Goal: Task Accomplishment & Management: Use online tool/utility

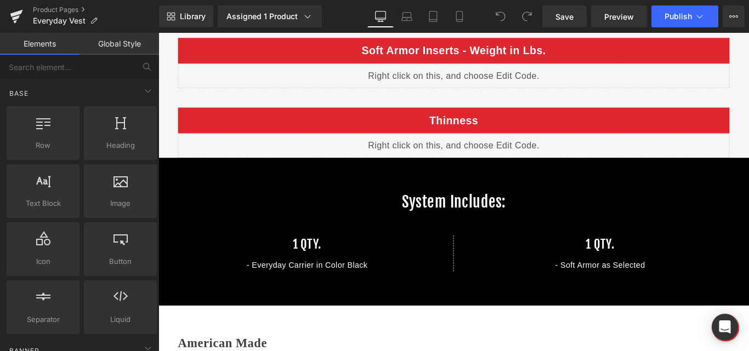
scroll to position [1863, 0]
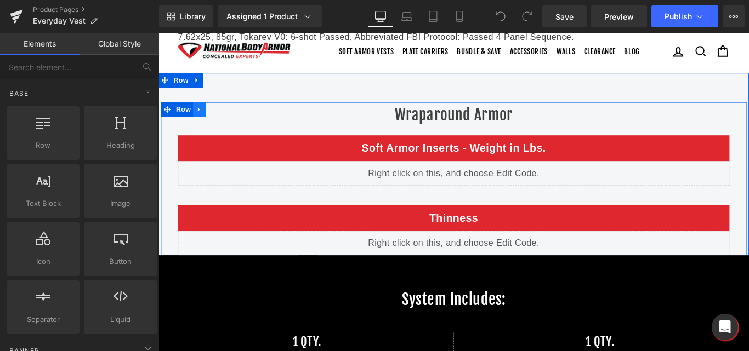
click at [202, 120] on icon at bounding box center [205, 119] width 8 height 8
click at [215, 122] on icon at bounding box center [219, 119] width 8 height 8
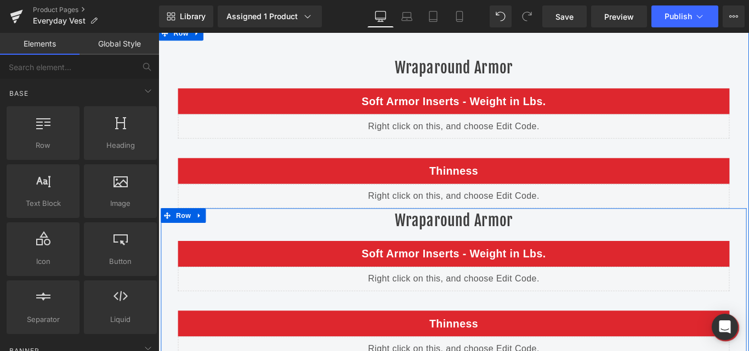
scroll to position [1850, 0]
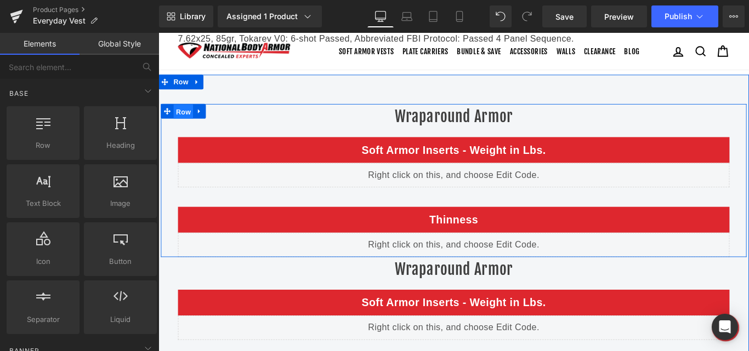
click at [181, 121] on span "Row" at bounding box center [186, 121] width 22 height 16
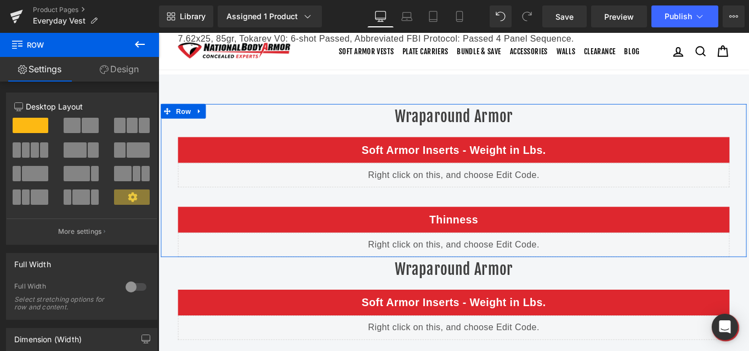
click at [127, 72] on link "Design" at bounding box center [118, 69] width 79 height 25
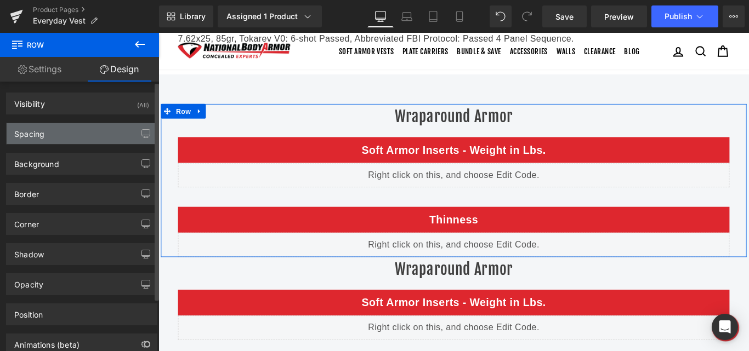
click at [50, 131] on div "Spacing" at bounding box center [82, 133] width 150 height 21
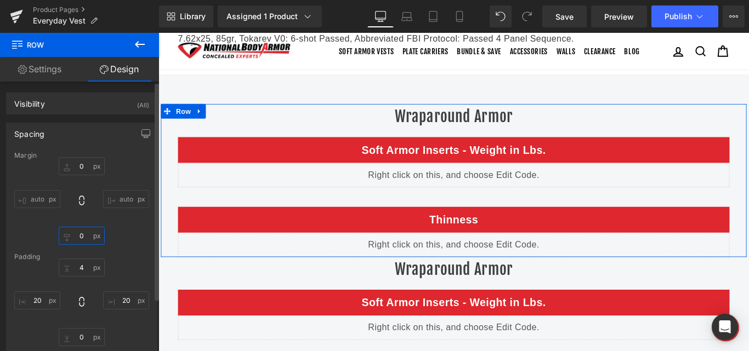
click at [77, 236] on input "0" at bounding box center [82, 236] width 46 height 18
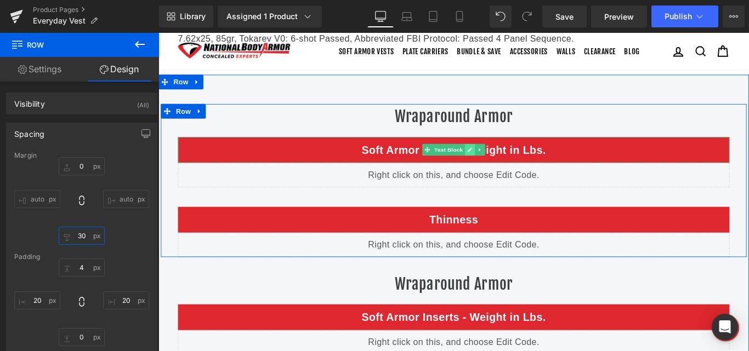
type input "30"
click at [505, 163] on icon at bounding box center [508, 164] width 6 height 7
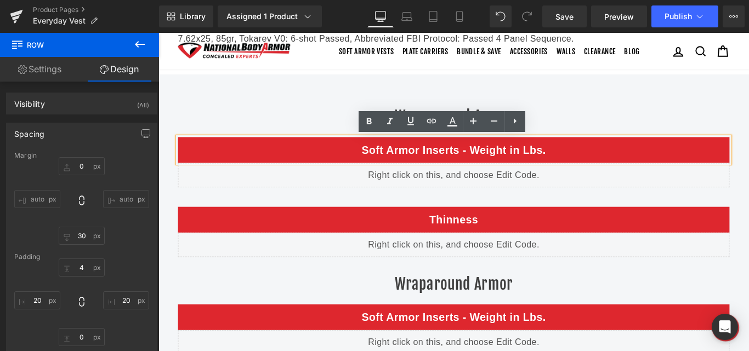
click at [486, 162] on p "Soft Armor Inserts - Weight in Lbs." at bounding box center [490, 165] width 608 height 18
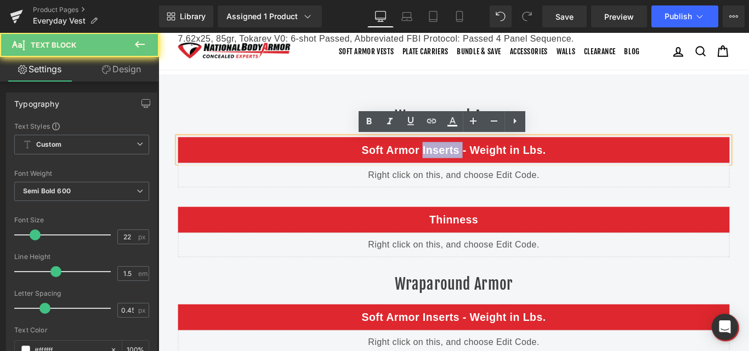
click at [486, 162] on p "Soft Armor Inserts - Weight in Lbs." at bounding box center [490, 165] width 608 height 18
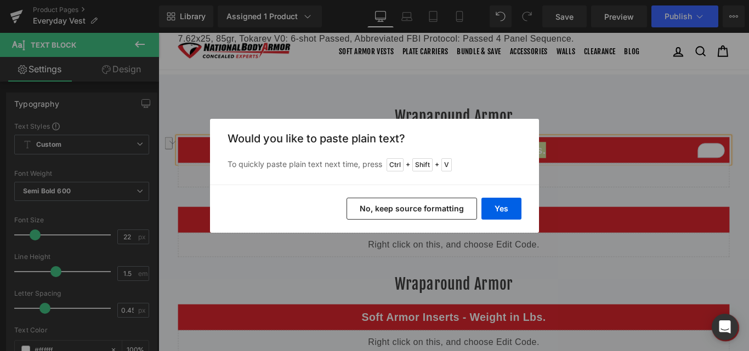
click at [448, 206] on button "No, keep source formatting" at bounding box center [411, 209] width 130 height 22
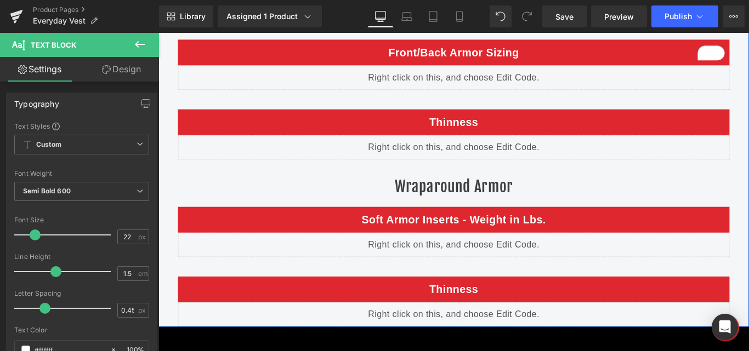
scroll to position [1905, 0]
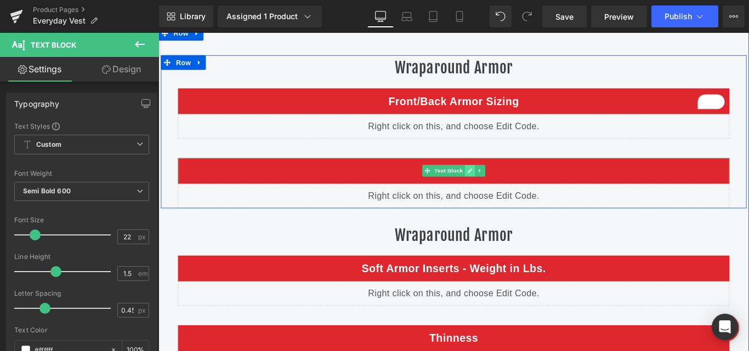
click at [505, 189] on icon at bounding box center [507, 187] width 5 height 5
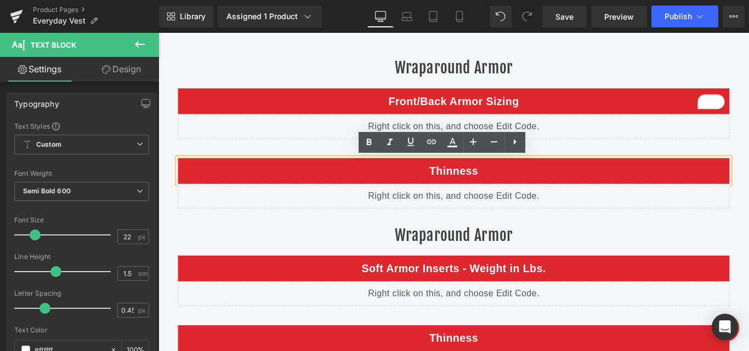
click at [475, 194] on p "Thinness" at bounding box center [490, 188] width 608 height 18
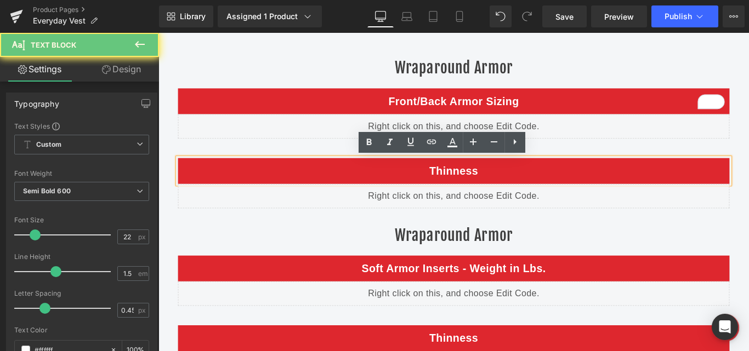
click at [475, 194] on p "Thinness" at bounding box center [490, 188] width 608 height 18
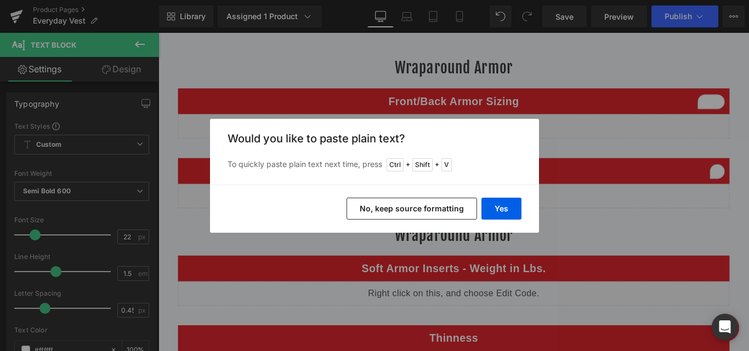
click at [426, 202] on button "No, keep source formatting" at bounding box center [411, 209] width 130 height 22
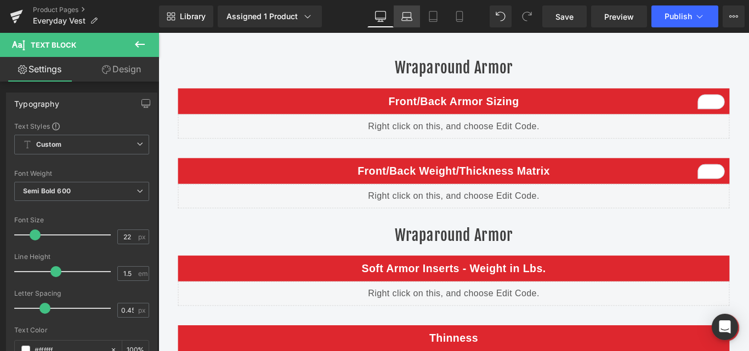
click at [412, 20] on icon at bounding box center [406, 16] width 11 height 11
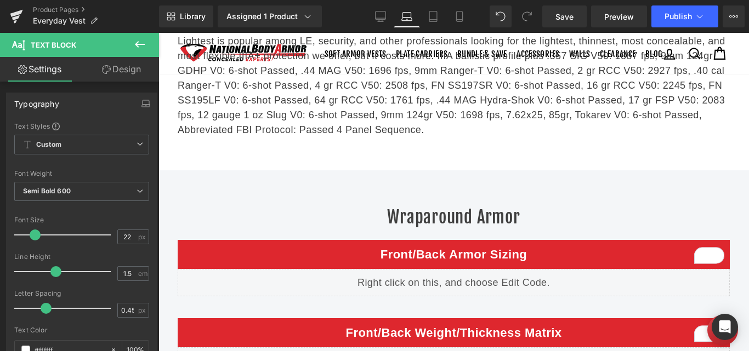
scroll to position [2050, 0]
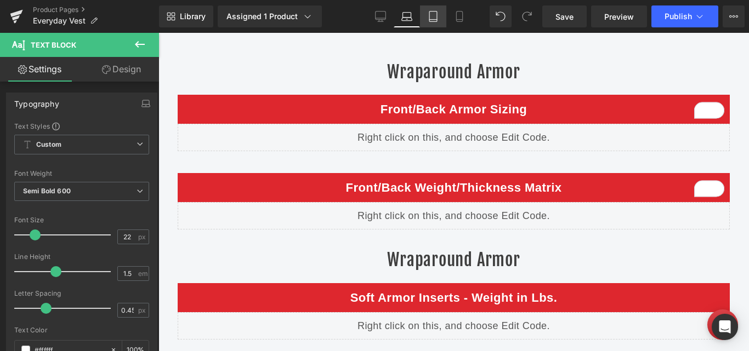
click at [429, 20] on icon at bounding box center [432, 16] width 11 height 11
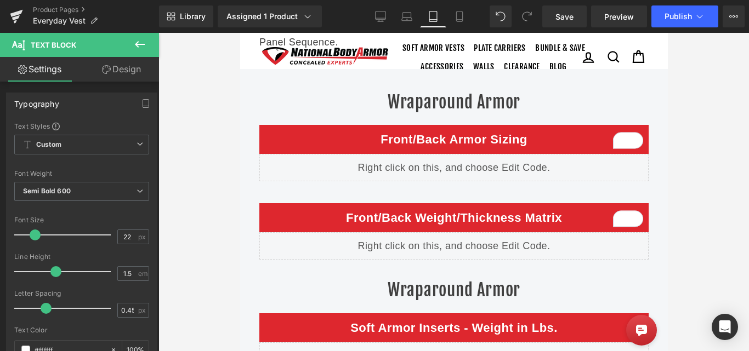
scroll to position [2072, 0]
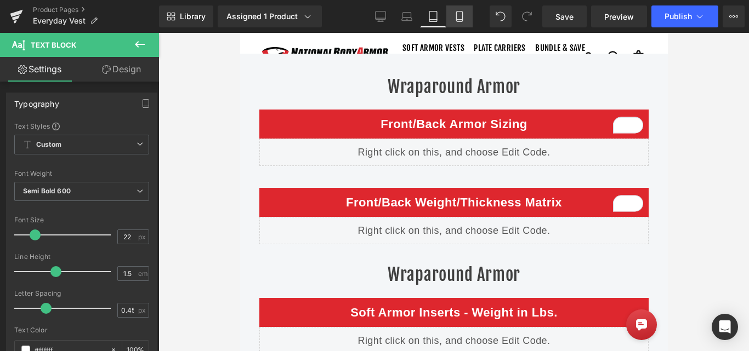
click at [454, 20] on icon at bounding box center [459, 16] width 11 height 11
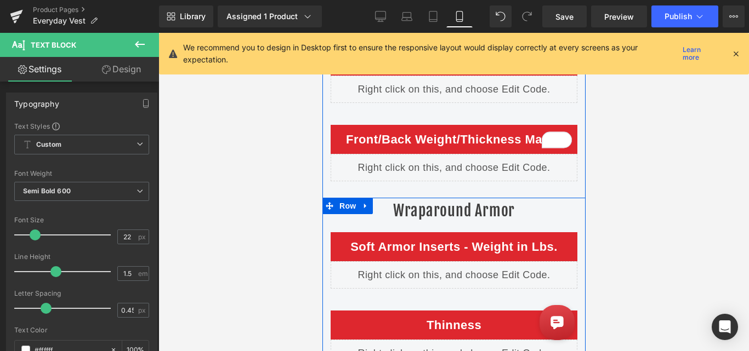
scroll to position [2605, 0]
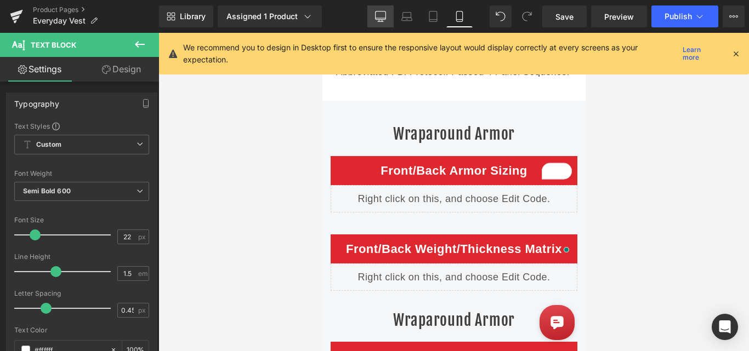
click at [384, 19] on icon at bounding box center [380, 16] width 11 height 11
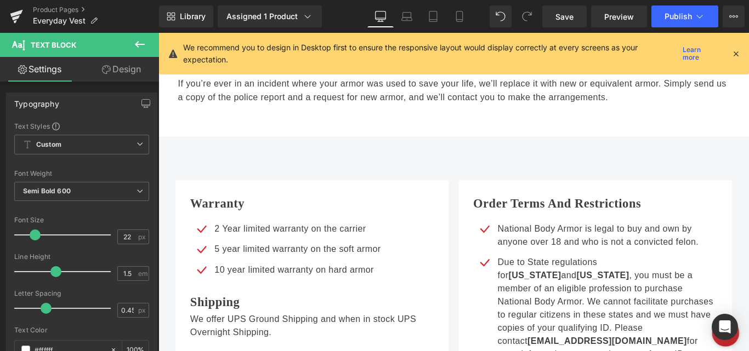
scroll to position [1842, 0]
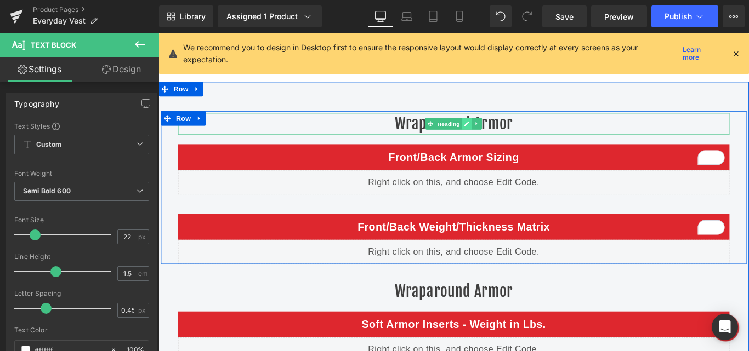
click at [503, 135] on icon at bounding box center [504, 135] width 6 height 7
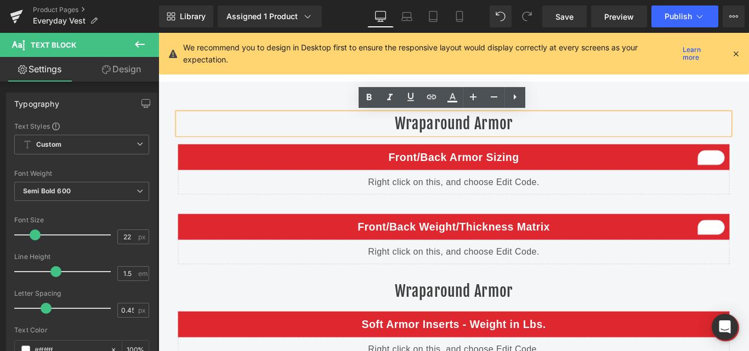
click at [471, 133] on h2 "Wraparound Armor" at bounding box center [489, 135] width 619 height 24
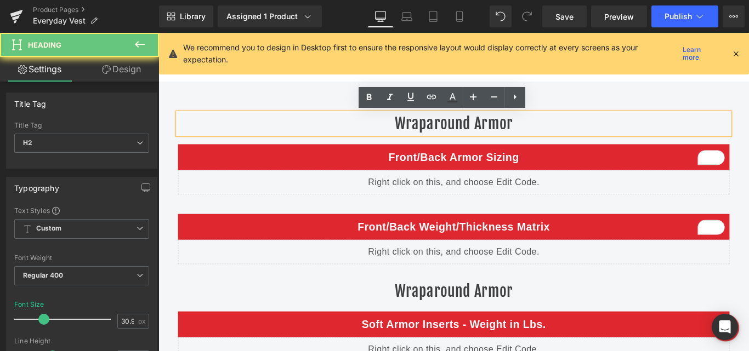
click at [471, 133] on h2 "Wraparound Armor" at bounding box center [489, 135] width 619 height 24
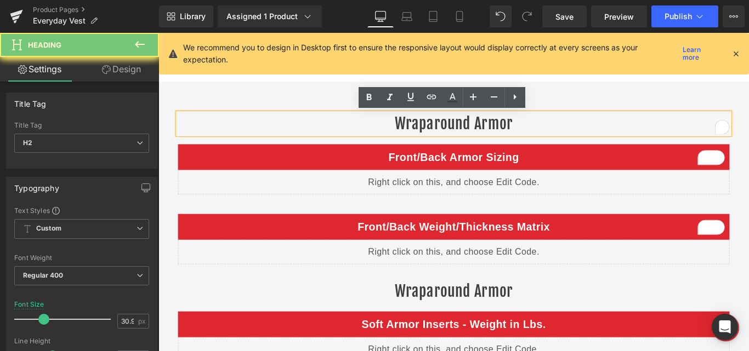
click at [471, 133] on h2 "Wraparound Armor" at bounding box center [489, 135] width 619 height 24
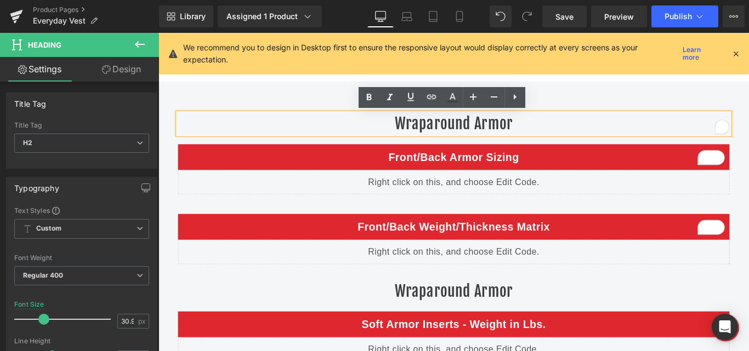
paste div "To enrich screen reader interactions, please activate Accessibility in Grammarl…"
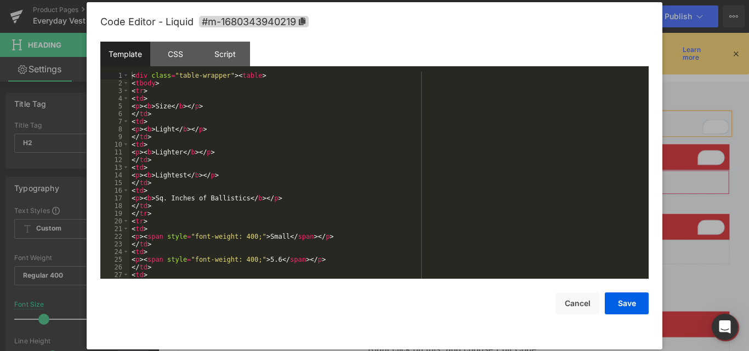
click at [498, 198] on div "Liquid" at bounding box center [489, 200] width 619 height 27
click at [230, 61] on div "Script" at bounding box center [225, 54] width 50 height 25
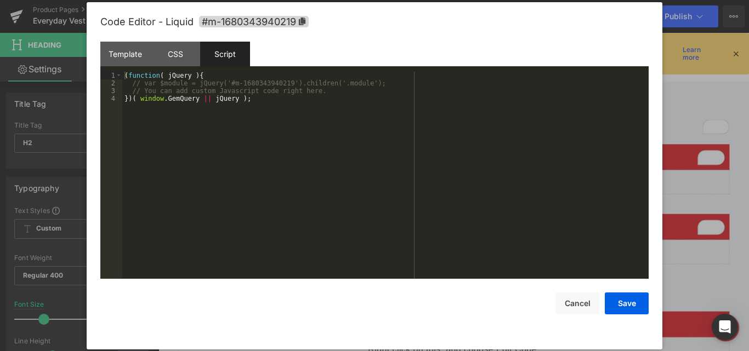
drag, startPoint x: 132, startPoint y: 60, endPoint x: 137, endPoint y: 69, distance: 10.3
click at [131, 60] on div "Template" at bounding box center [125, 54] width 50 height 25
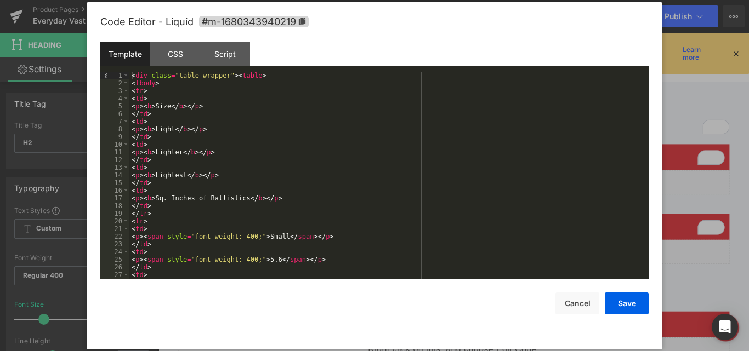
click at [224, 139] on div "< div class = "table-wrapper" > < table > < tbody > < tr > < td > < p > < b > S…" at bounding box center [386, 183] width 515 height 222
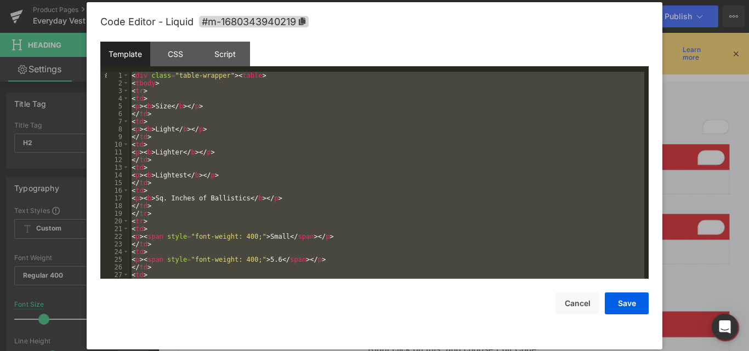
scroll to position [146, 0]
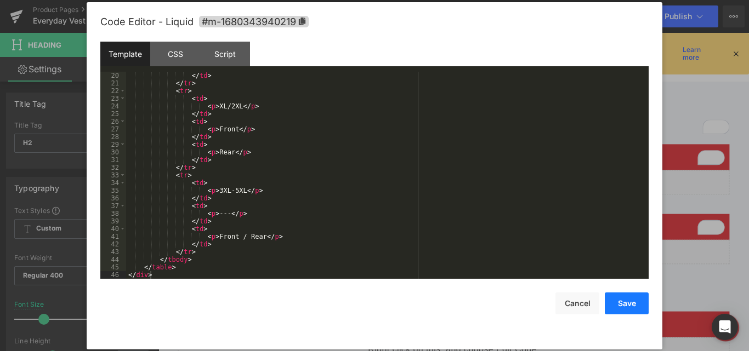
click at [614, 300] on button "Save" at bounding box center [626, 304] width 44 height 22
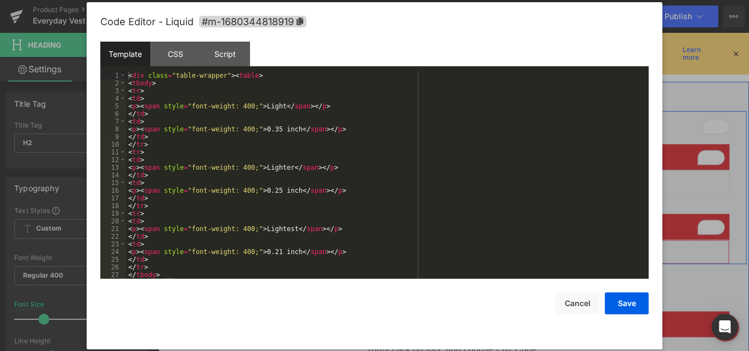
click at [502, 276] on icon at bounding box center [505, 274] width 7 height 7
click at [327, 157] on div "< div class = "table-wrapper" > < table > < tbody > < tr > < td > < p > < span …" at bounding box center [385, 183] width 518 height 222
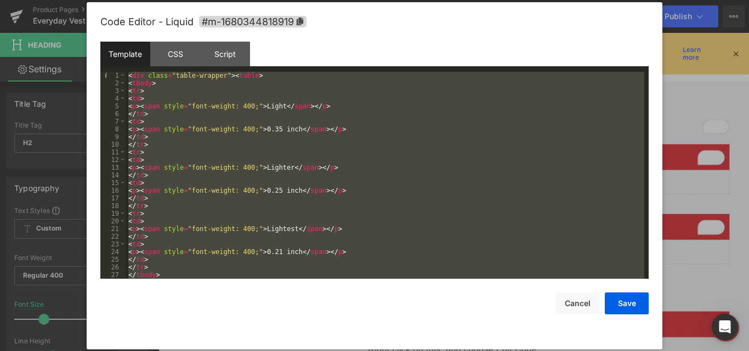
scroll to position [407, 0]
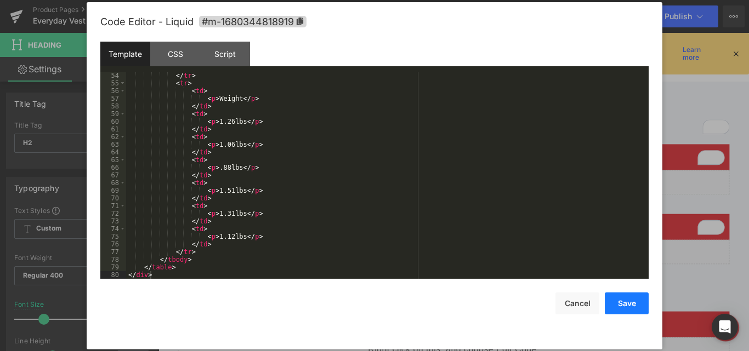
click at [624, 300] on button "Save" at bounding box center [626, 304] width 44 height 22
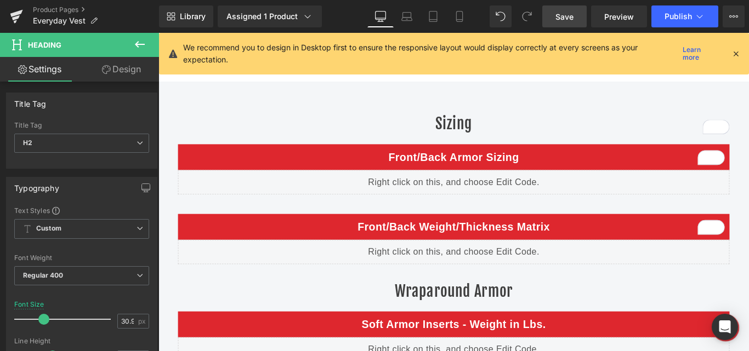
drag, startPoint x: 566, startPoint y: 21, endPoint x: 482, endPoint y: 187, distance: 186.0
click at [566, 21] on span "Save" at bounding box center [564, 17] width 18 height 12
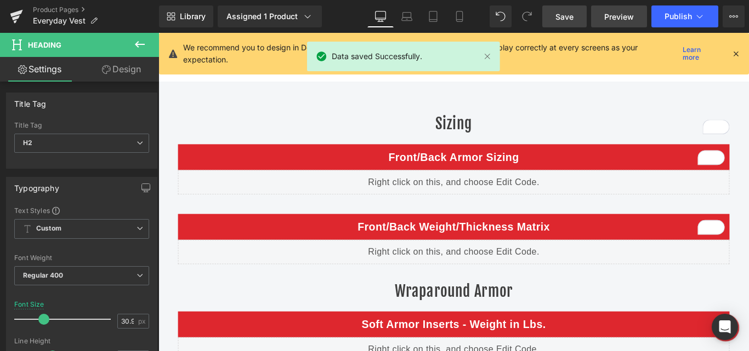
click at [624, 15] on span "Preview" at bounding box center [619, 17] width 30 height 12
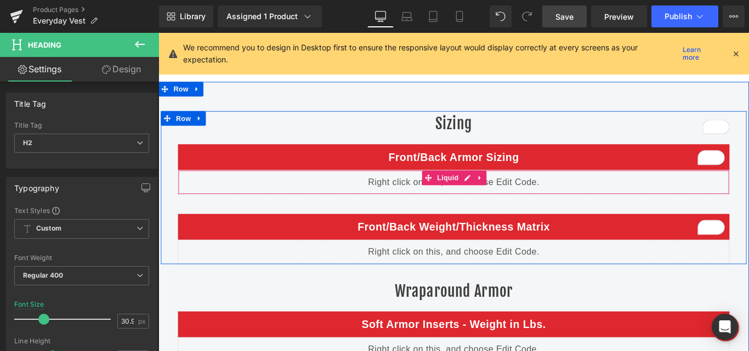
scroll to position [2062, 0]
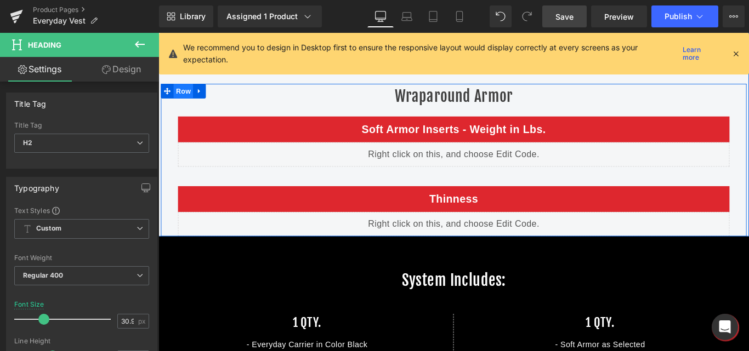
click at [175, 99] on span "Row" at bounding box center [186, 98] width 22 height 16
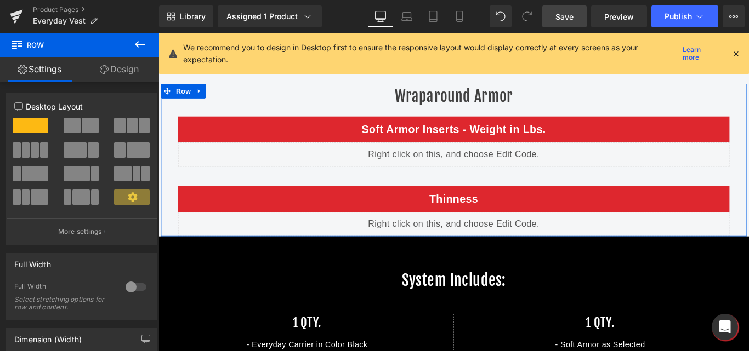
click at [117, 70] on link "Design" at bounding box center [118, 69] width 79 height 25
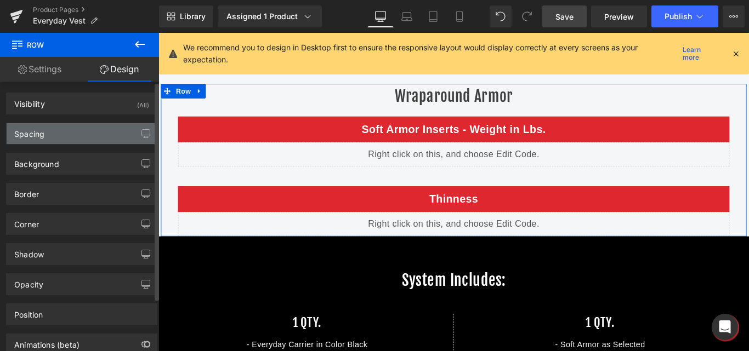
click at [54, 137] on div "Spacing" at bounding box center [82, 133] width 150 height 21
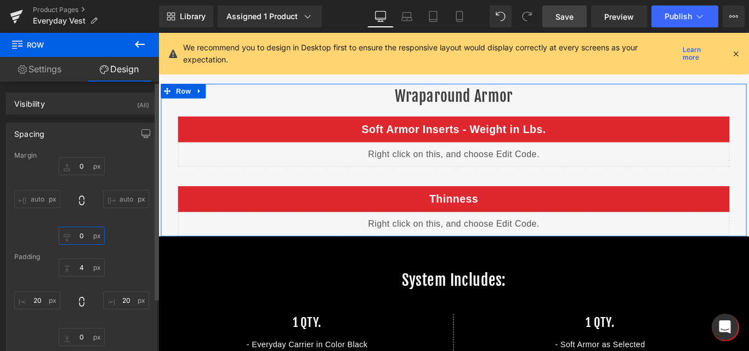
click at [75, 236] on input "0" at bounding box center [82, 236] width 46 height 18
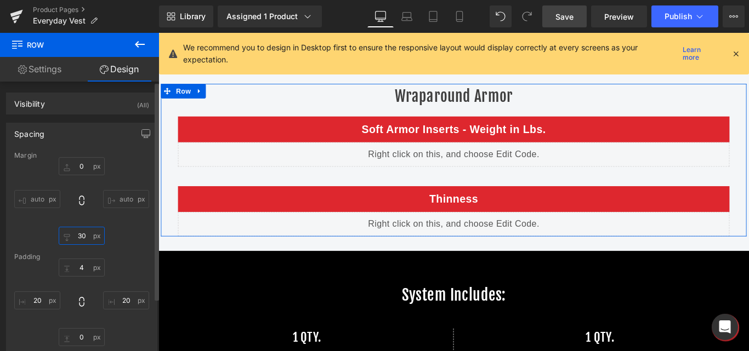
click at [77, 235] on input "30" at bounding box center [82, 236] width 46 height 18
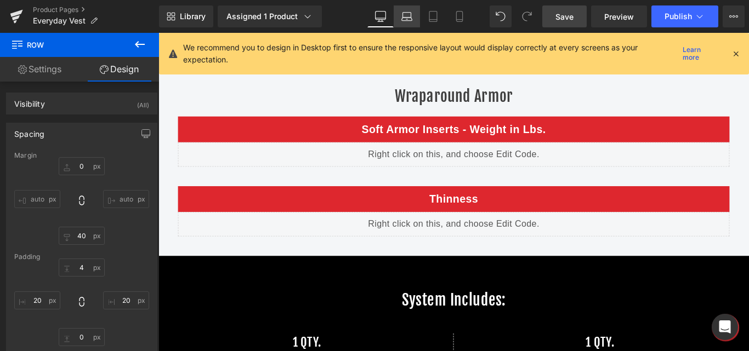
click at [412, 21] on icon at bounding box center [407, 19] width 10 height 3
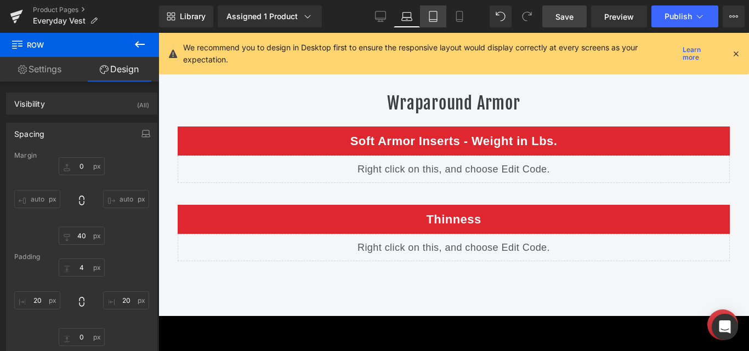
click at [430, 21] on icon at bounding box center [433, 17] width 8 height 10
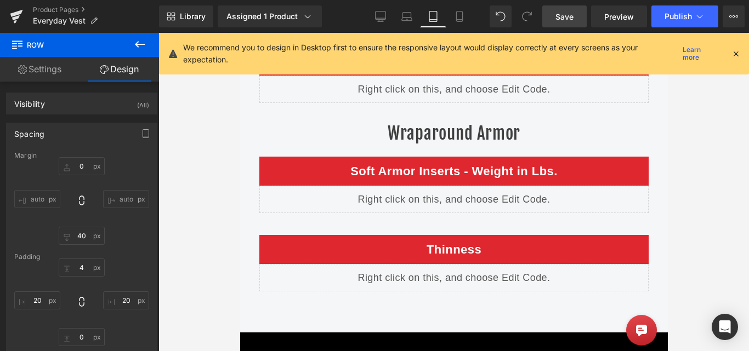
scroll to position [2229, 0]
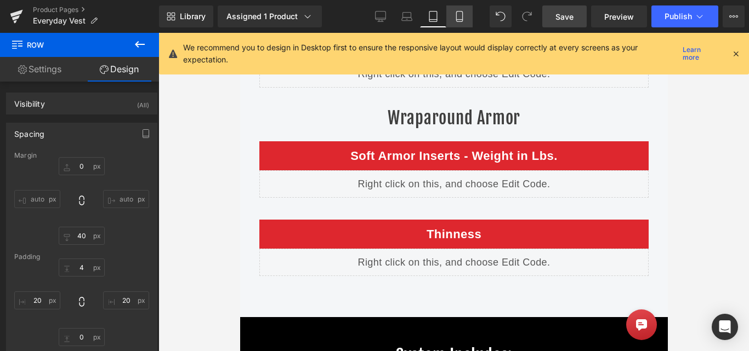
click at [452, 19] on link "Mobile" at bounding box center [459, 16] width 26 height 22
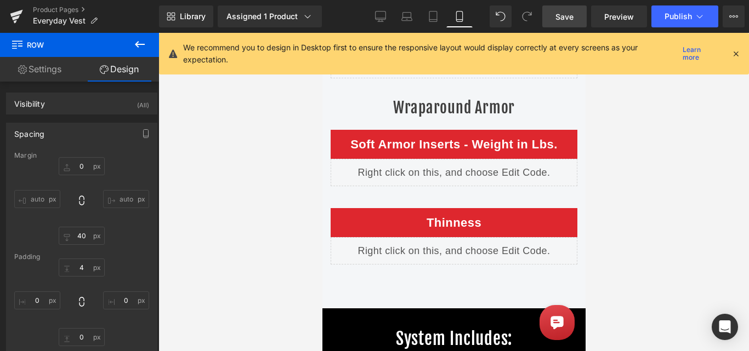
scroll to position [2817, 0]
click at [383, 13] on icon at bounding box center [380, 16] width 11 height 11
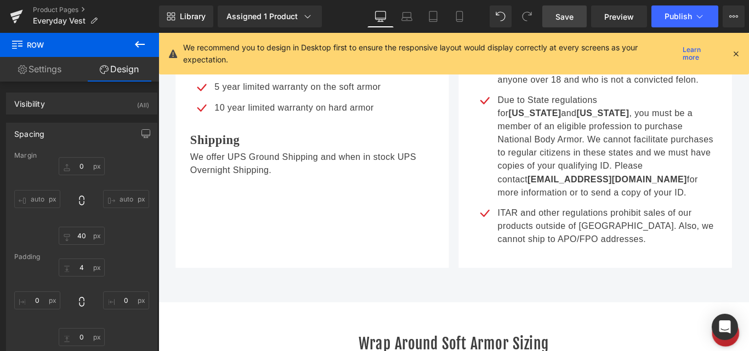
scroll to position [2062, 0]
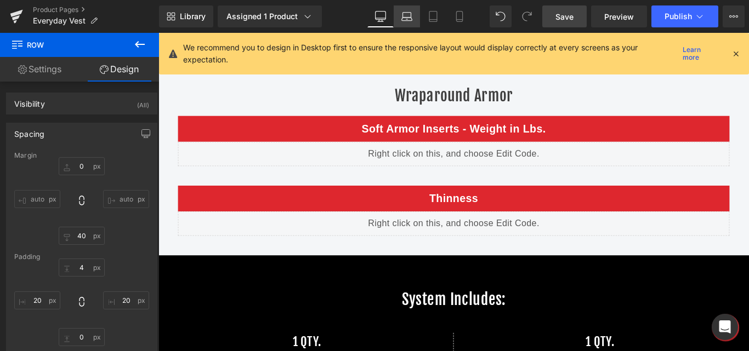
click at [404, 19] on icon at bounding box center [406, 16] width 11 height 11
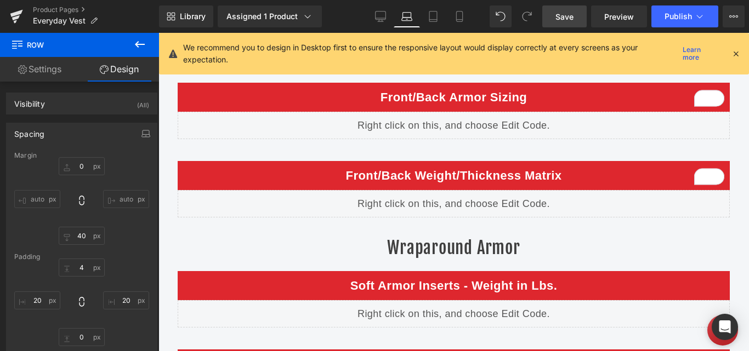
scroll to position [2207, 0]
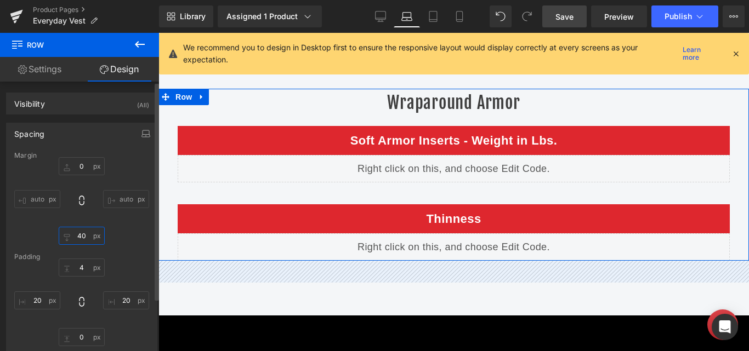
click at [81, 238] on input "40" at bounding box center [82, 236] width 46 height 18
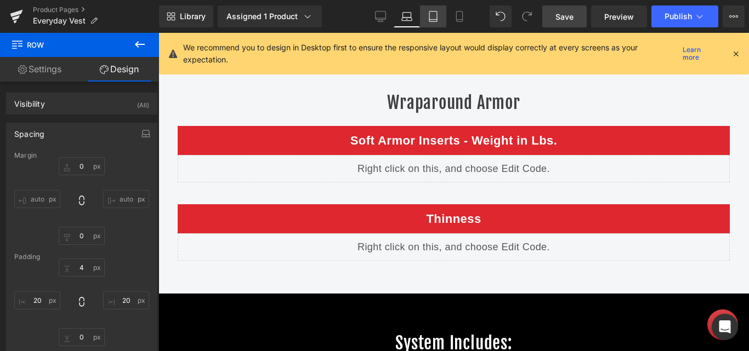
click at [432, 23] on link "Tablet" at bounding box center [433, 16] width 26 height 22
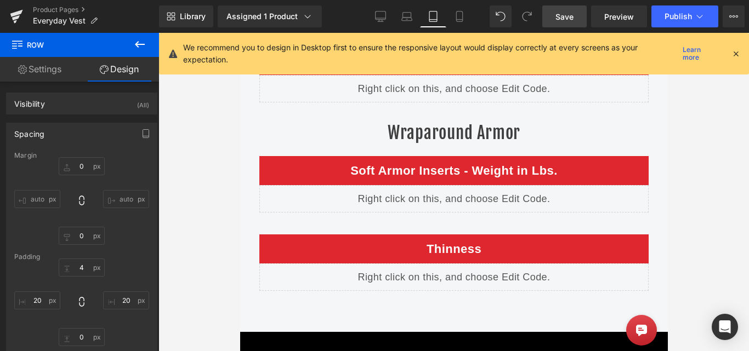
scroll to position [2229, 0]
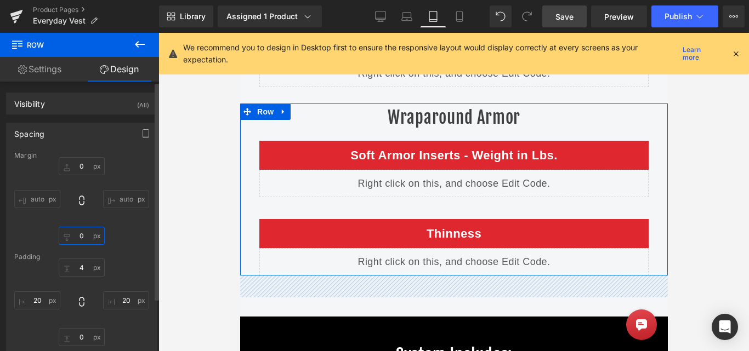
click at [81, 235] on input "0" at bounding box center [82, 236] width 46 height 18
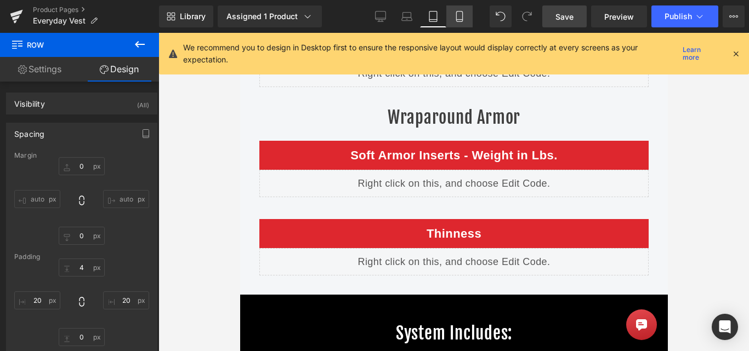
click at [460, 20] on icon at bounding box center [459, 20] width 6 height 0
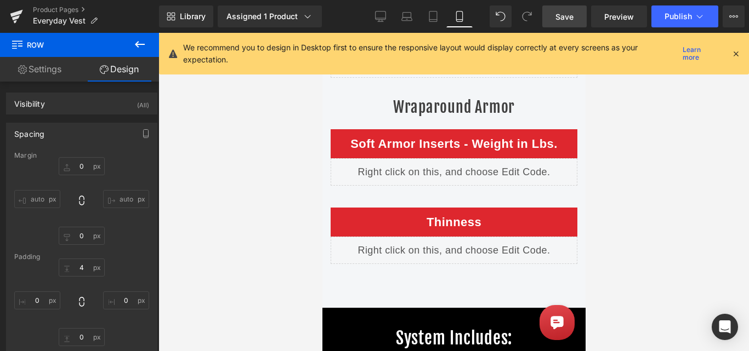
scroll to position [2817, 0]
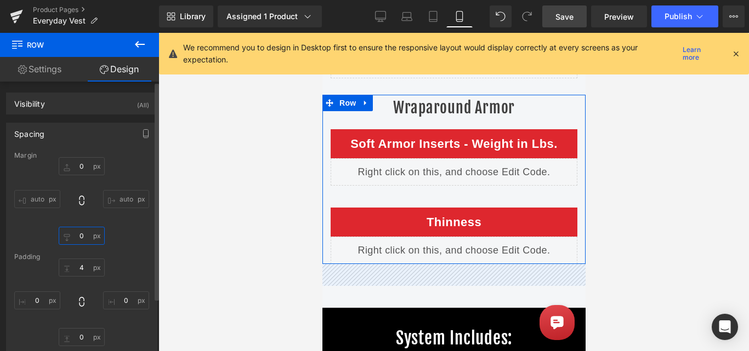
click at [79, 238] on input "0" at bounding box center [82, 236] width 46 height 18
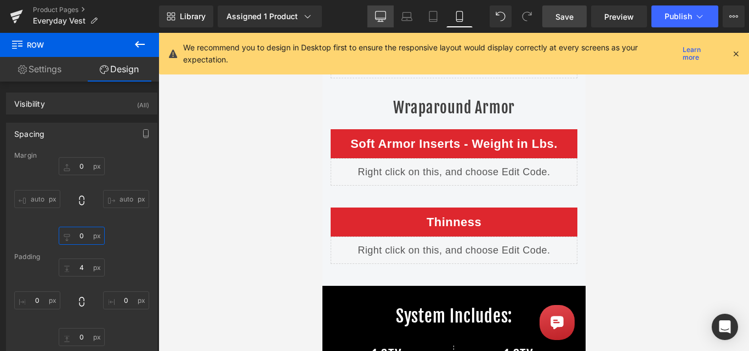
type input "0"
click at [379, 25] on link "Desktop" at bounding box center [380, 16] width 26 height 22
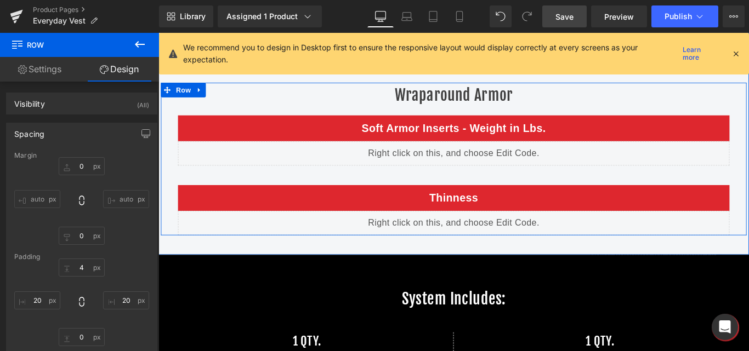
scroll to position [1953, 0]
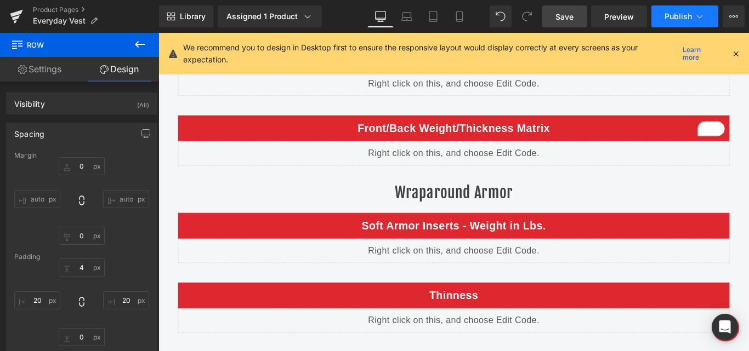
click at [697, 15] on icon at bounding box center [699, 16] width 11 height 11
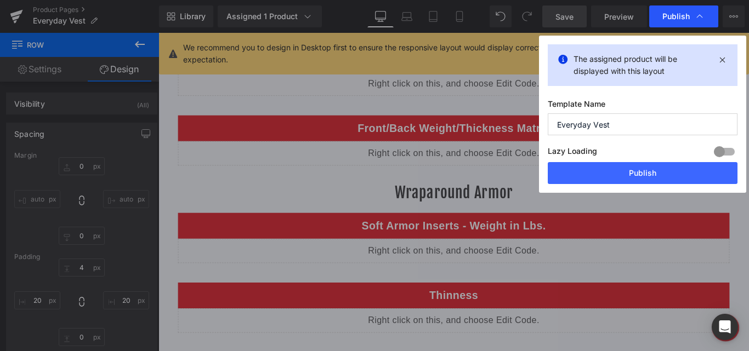
click at [682, 18] on span "Publish" at bounding box center [675, 17] width 27 height 10
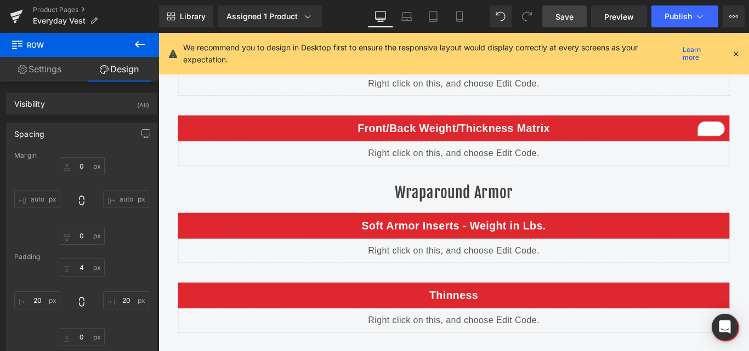
click at [682, 18] on span "Publish" at bounding box center [677, 16] width 27 height 9
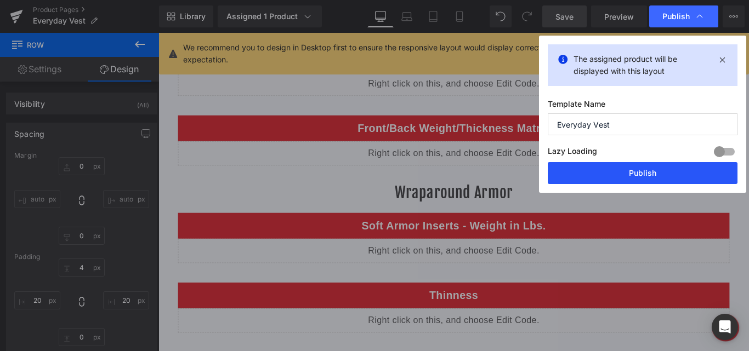
click at [625, 176] on button "Publish" at bounding box center [642, 173] width 190 height 22
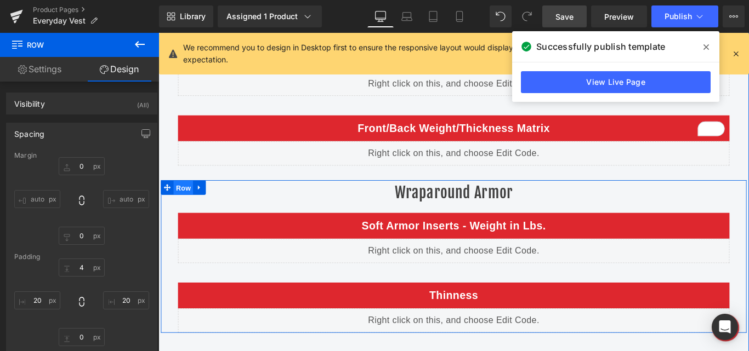
click at [184, 206] on span "Row" at bounding box center [186, 207] width 22 height 16
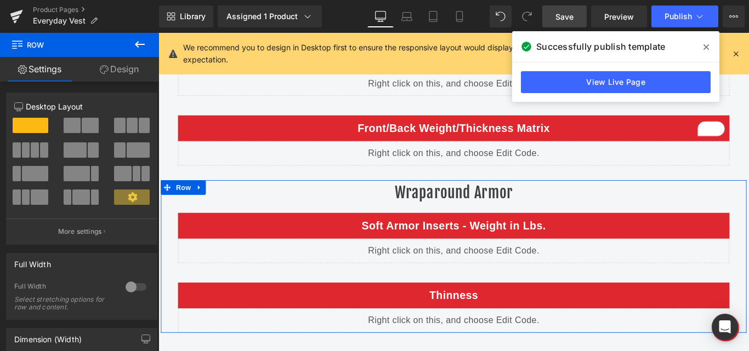
click at [115, 64] on link "Design" at bounding box center [118, 69] width 79 height 25
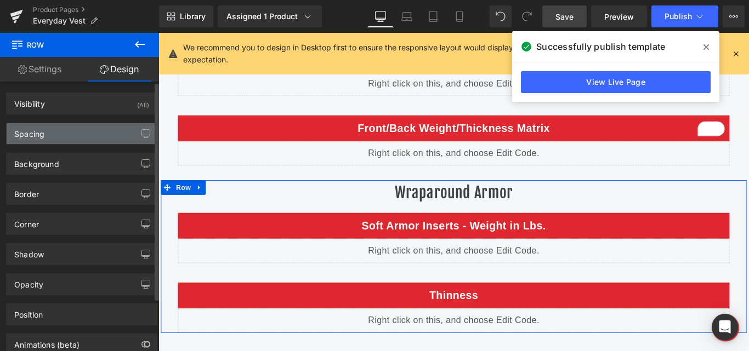
click at [83, 136] on div "Spacing" at bounding box center [82, 133] width 150 height 21
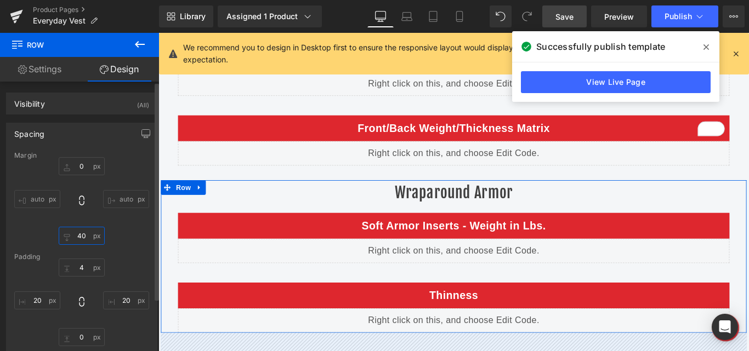
click at [85, 236] on input "text" at bounding box center [82, 236] width 46 height 18
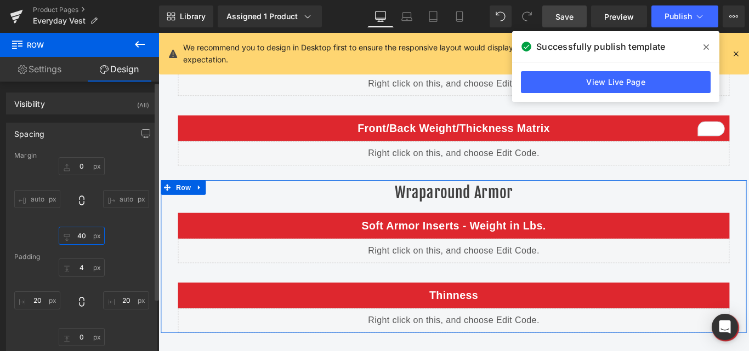
click at [85, 236] on input "text" at bounding box center [82, 236] width 46 height 18
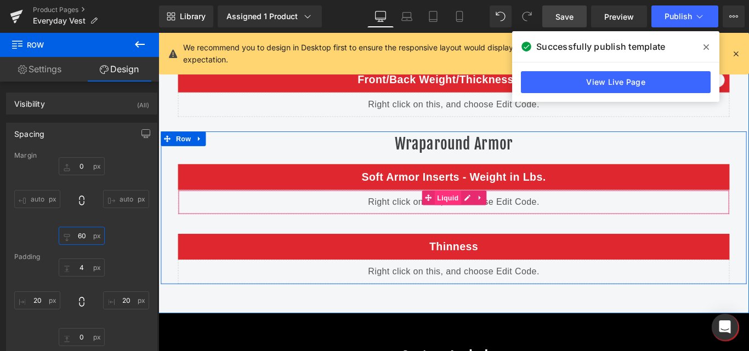
scroll to position [2063, 0]
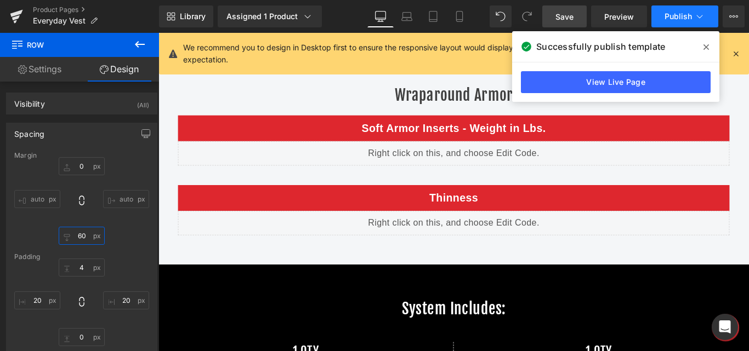
type input "60"
click at [675, 16] on span "Publish" at bounding box center [677, 16] width 27 height 9
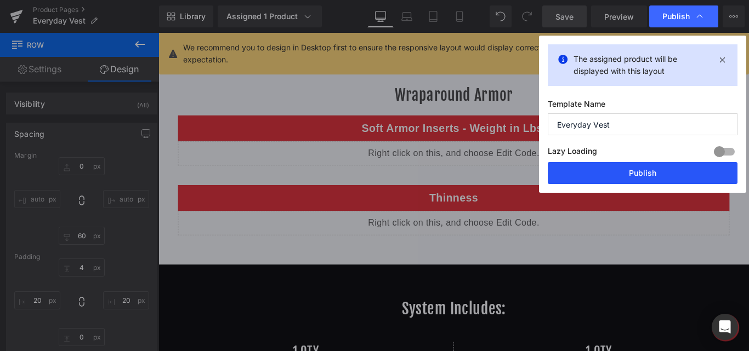
drag, startPoint x: 652, startPoint y: 171, endPoint x: 381, endPoint y: 150, distance: 271.5
click at [652, 171] on button "Publish" at bounding box center [642, 173] width 190 height 22
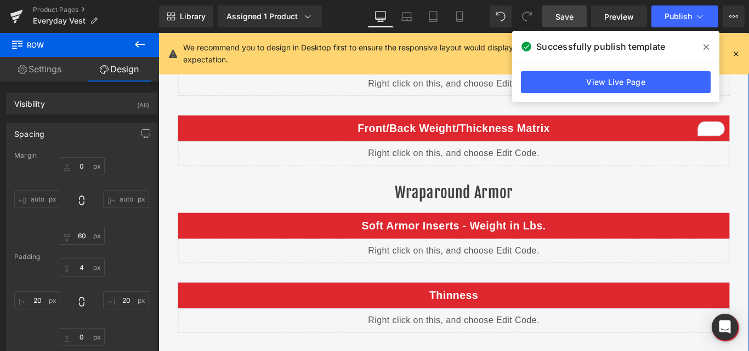
scroll to position [1843, 0]
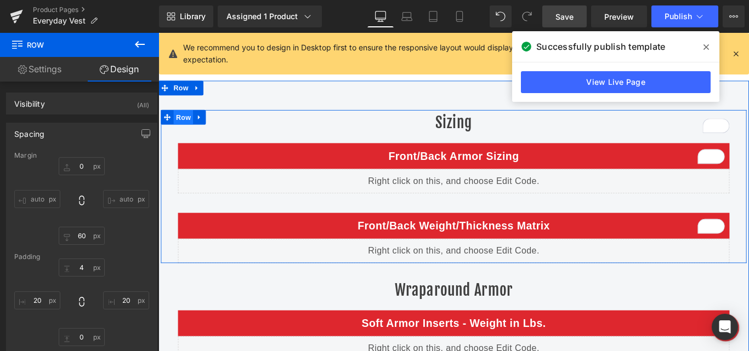
click at [186, 127] on span "Row" at bounding box center [186, 127] width 22 height 16
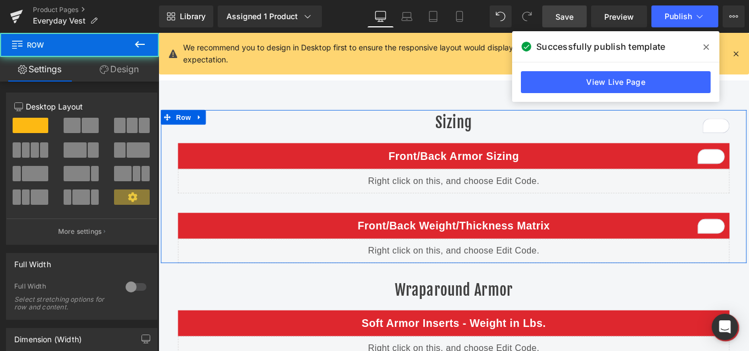
click at [113, 67] on link "Design" at bounding box center [118, 69] width 79 height 25
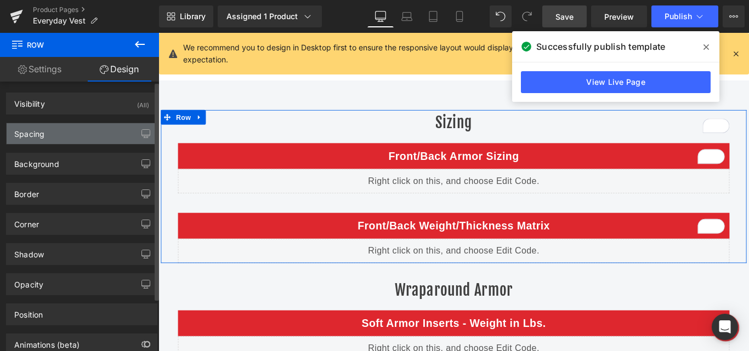
click at [78, 132] on div "Spacing" at bounding box center [82, 133] width 150 height 21
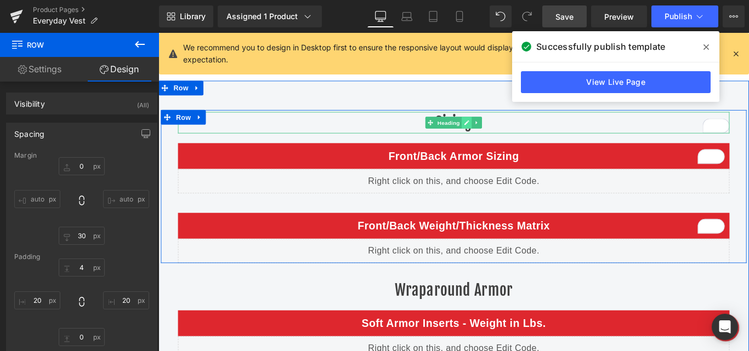
click at [502, 133] on icon at bounding box center [504, 133] width 5 height 5
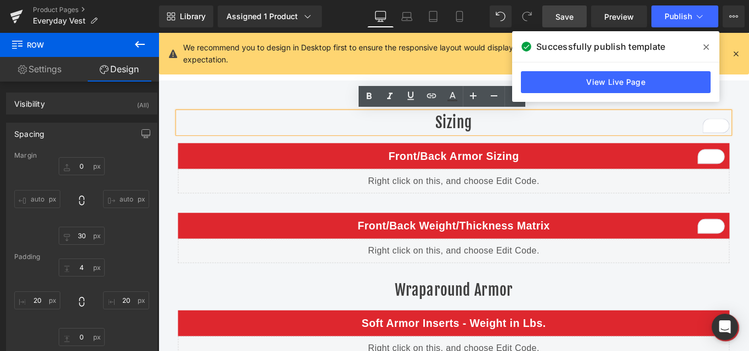
click at [488, 133] on h2 "Sizing" at bounding box center [489, 134] width 619 height 24
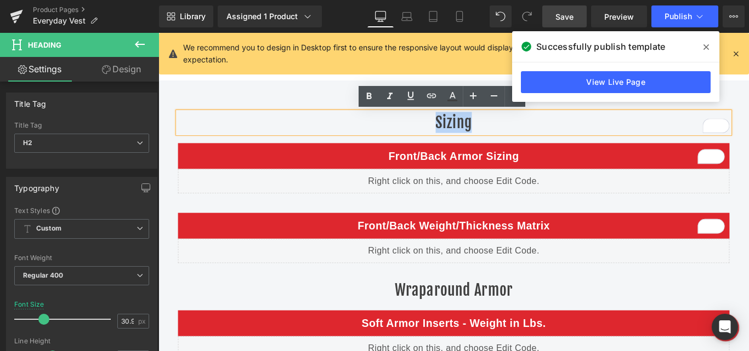
copy h2 "Sizing"
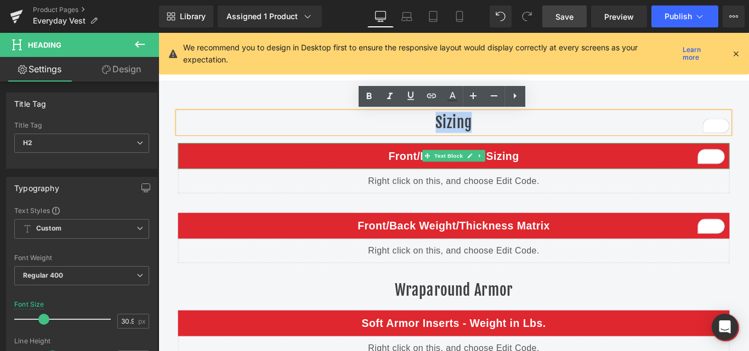
click at [434, 171] on p "Front/Back Armor Sizing" at bounding box center [490, 171] width 608 height 18
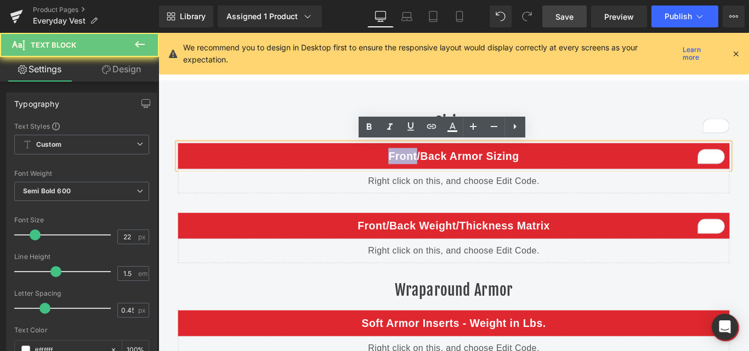
click at [434, 171] on p "Front/Back Armor Sizing" at bounding box center [490, 171] width 608 height 18
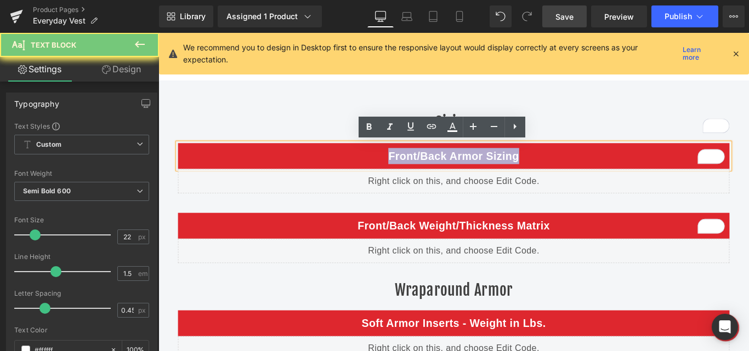
click at [434, 171] on p "Front/Back Armor Sizing" at bounding box center [490, 171] width 608 height 18
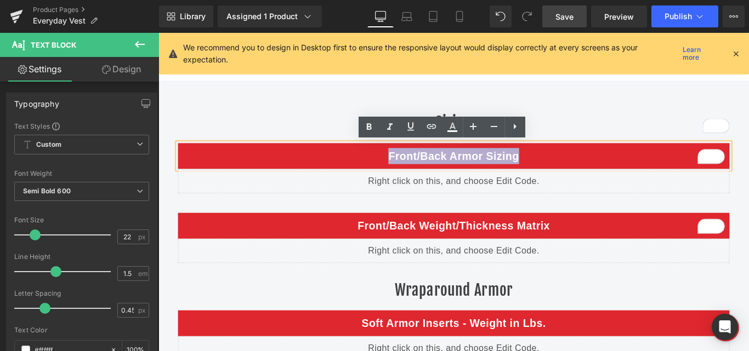
copy p "Front/Back Armor Sizing"
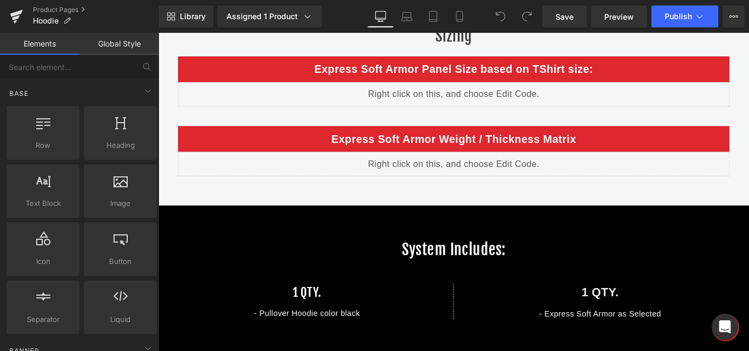
scroll to position [1534, 0]
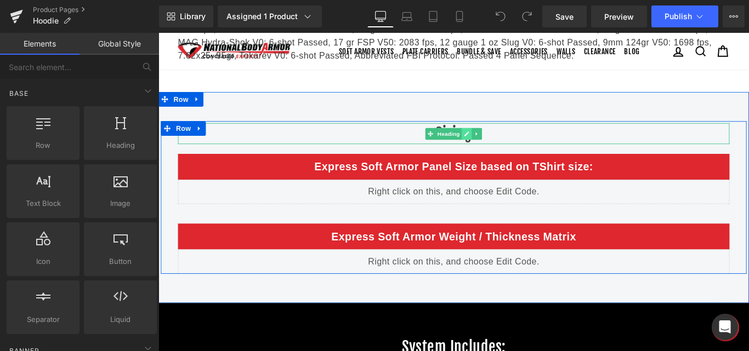
click at [502, 148] on icon at bounding box center [504, 146] width 5 height 5
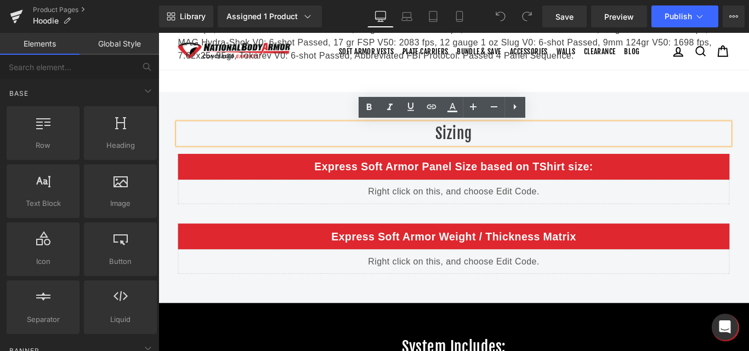
click at [499, 148] on h2 "Sizing" at bounding box center [489, 146] width 619 height 24
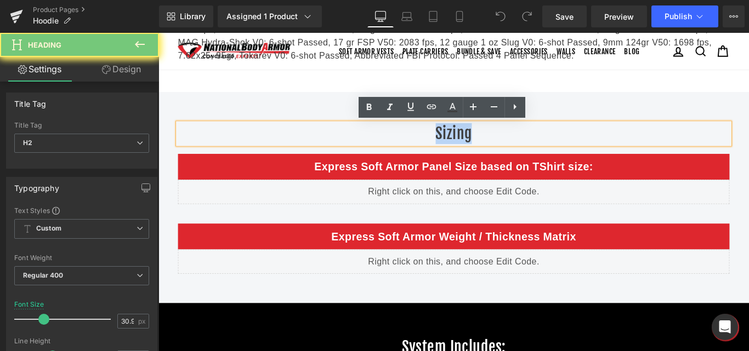
click at [499, 148] on h2 "Sizing" at bounding box center [489, 146] width 619 height 24
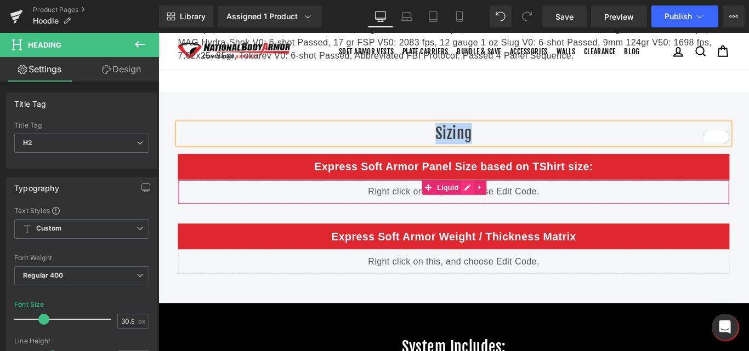
click at [498, 209] on div "Liquid" at bounding box center [489, 211] width 619 height 27
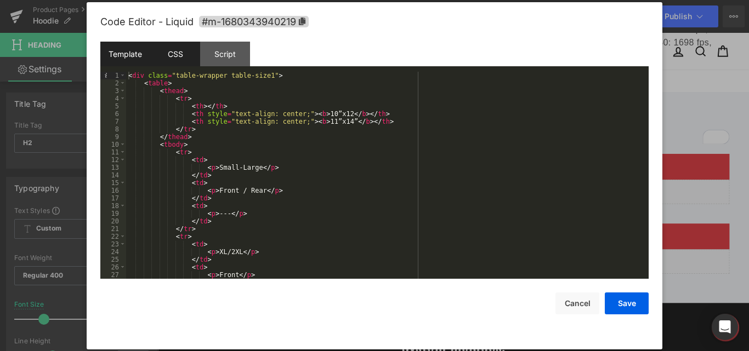
click at [185, 58] on div "CSS" at bounding box center [175, 54] width 50 height 25
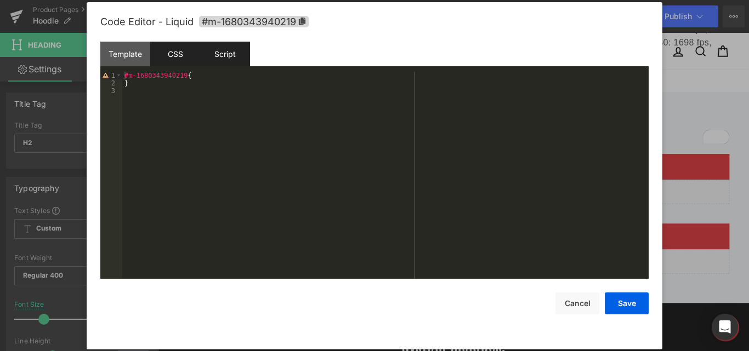
click at [218, 65] on div "Script" at bounding box center [225, 54] width 50 height 25
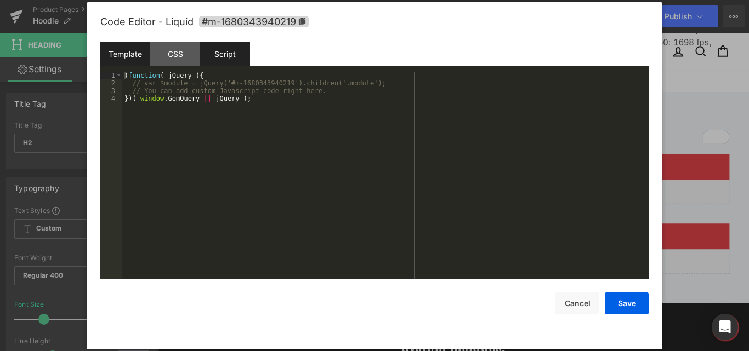
click at [134, 54] on div "Template" at bounding box center [125, 54] width 50 height 25
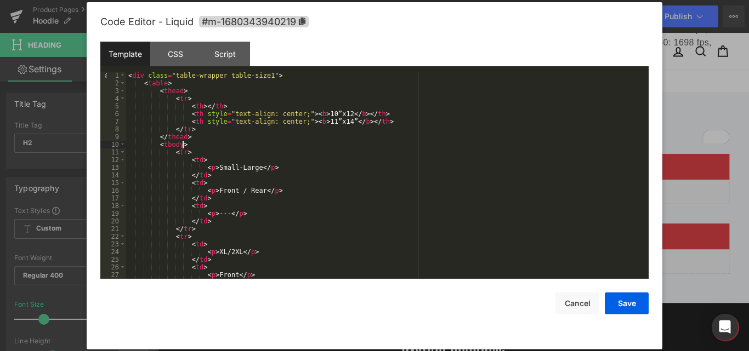
click at [248, 147] on div "< div class = "table-wrapper table-size1" > < table > < thead > < tr > < th > <…" at bounding box center [385, 183] width 518 height 222
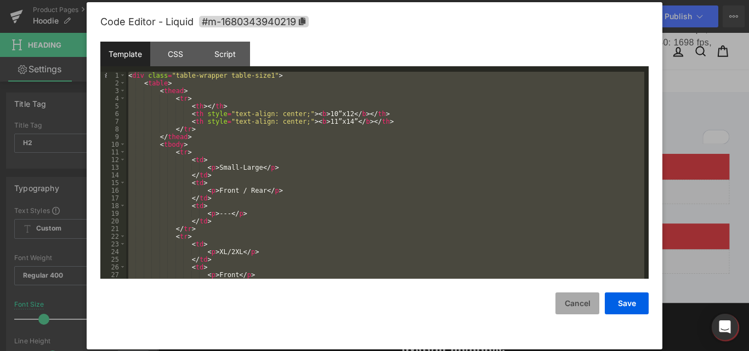
click at [578, 300] on button "Cancel" at bounding box center [577, 304] width 44 height 22
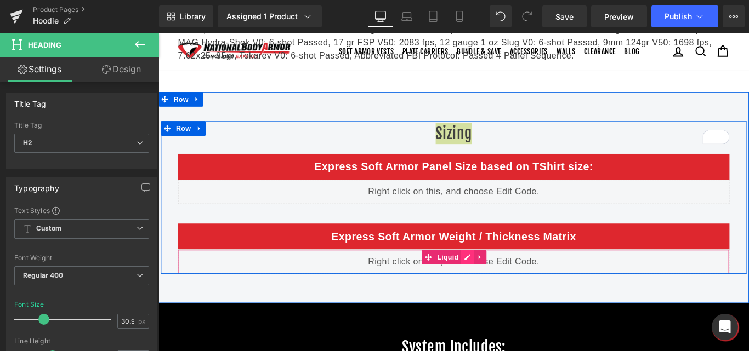
click at [498, 285] on div "Liquid" at bounding box center [489, 289] width 619 height 27
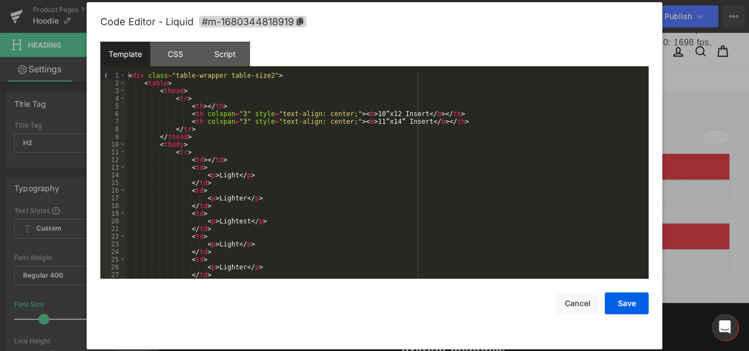
click at [309, 154] on div "< div class = "table-wrapper table-size2" > < table > < thead > < tr > < th > <…" at bounding box center [385, 183] width 518 height 222
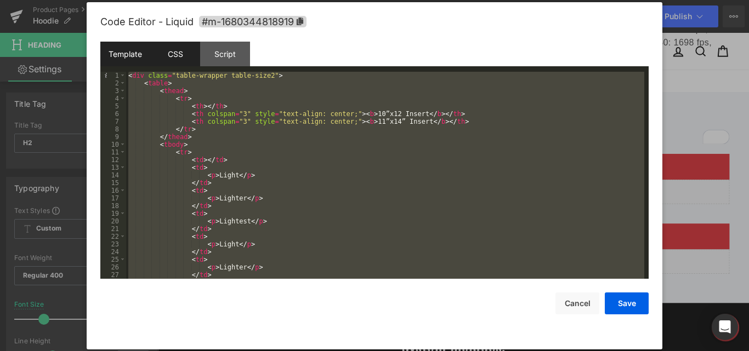
click at [182, 54] on div "CSS" at bounding box center [175, 54] width 50 height 25
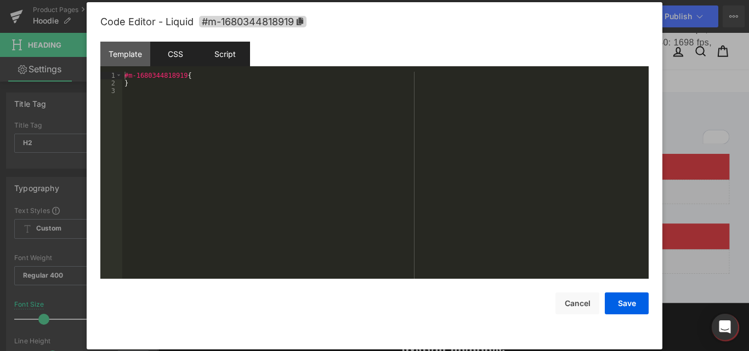
click at [219, 60] on div "Script" at bounding box center [225, 54] width 50 height 25
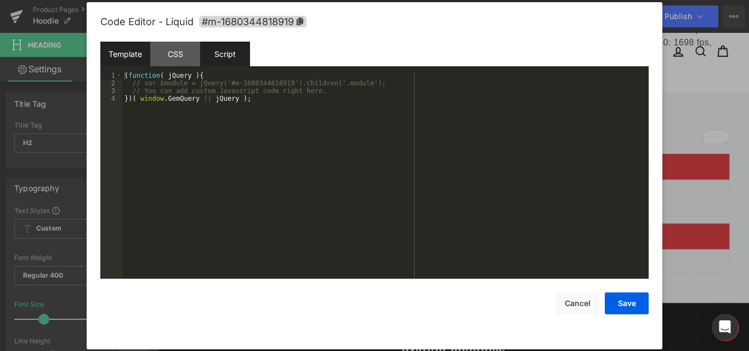
click at [132, 54] on div "Template" at bounding box center [125, 54] width 50 height 25
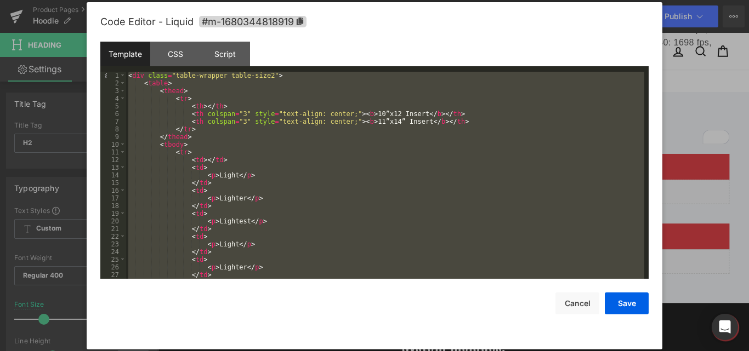
click at [262, 175] on div "< div class = "table-wrapper table-size2" > < table > < thead > < tr > < th > <…" at bounding box center [385, 175] width 518 height 207
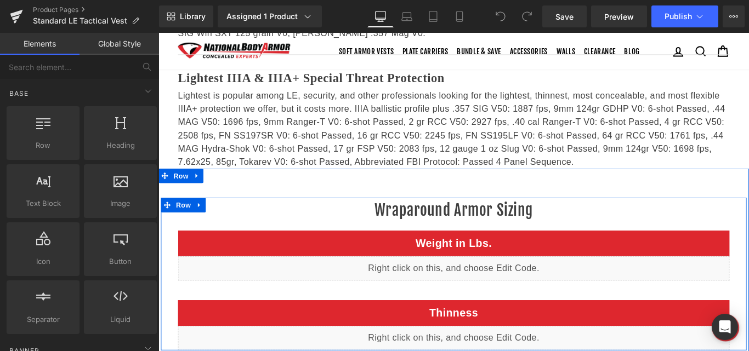
scroll to position [1754, 0]
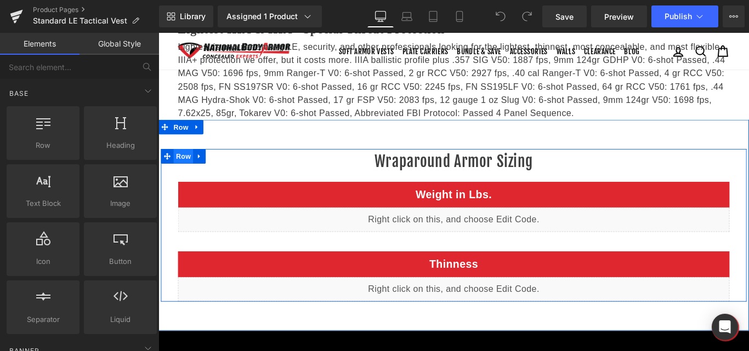
click at [184, 163] on span "Row" at bounding box center [186, 171] width 22 height 16
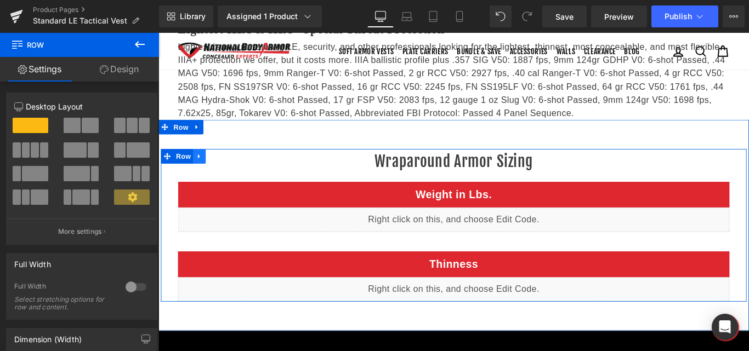
click at [201, 167] on icon at bounding box center [205, 171] width 8 height 8
click at [215, 167] on icon at bounding box center [219, 171] width 8 height 8
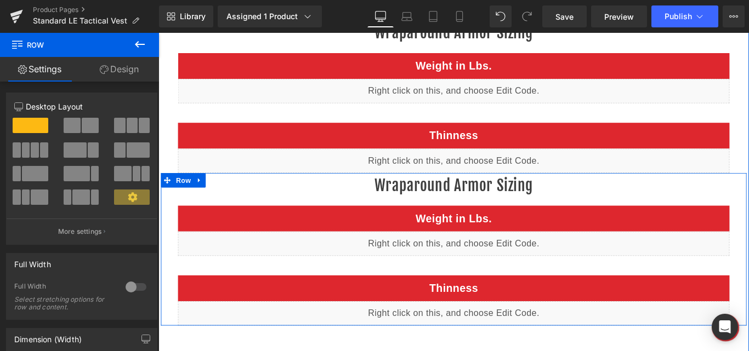
scroll to position [1778, 0]
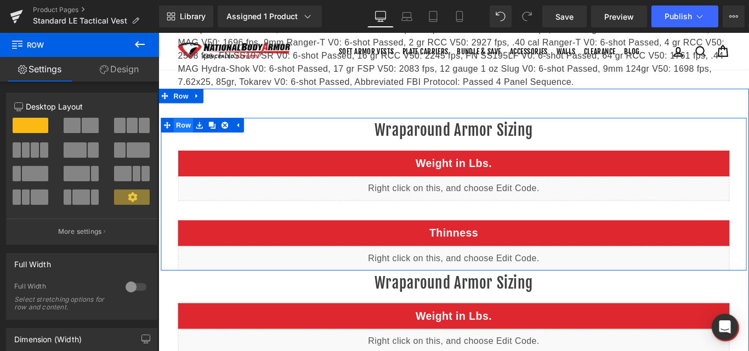
click at [182, 128] on span "Row" at bounding box center [186, 136] width 22 height 16
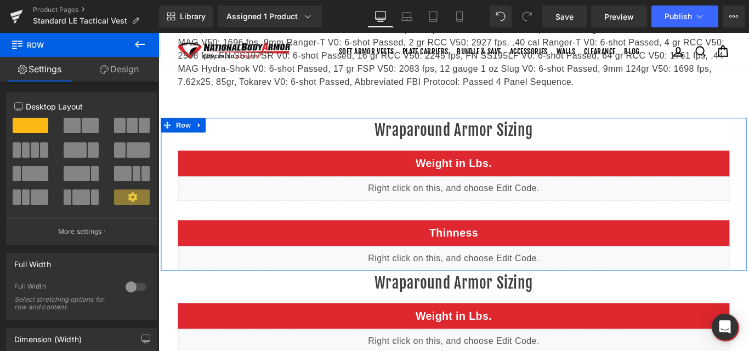
click at [129, 71] on link "Design" at bounding box center [118, 69] width 79 height 25
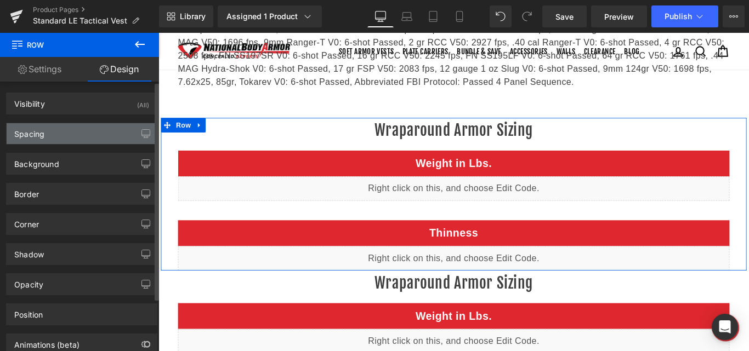
click at [67, 133] on div "Spacing" at bounding box center [82, 133] width 150 height 21
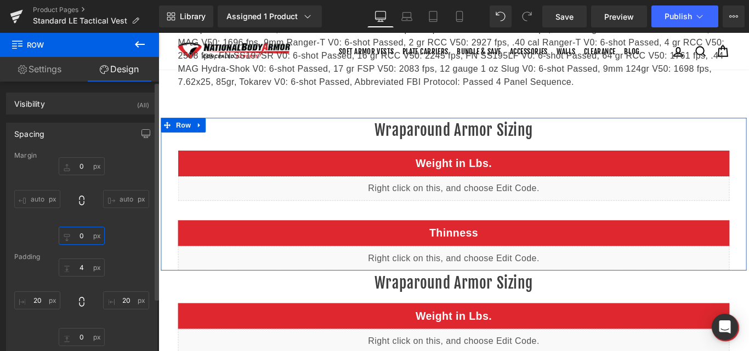
click at [77, 234] on input "0" at bounding box center [82, 236] width 46 height 18
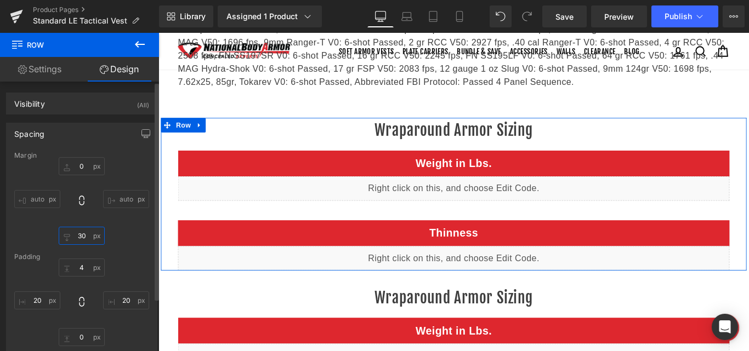
type input "30"
click at [120, 232] on div "0 auto 30 auto" at bounding box center [81, 201] width 135 height 88
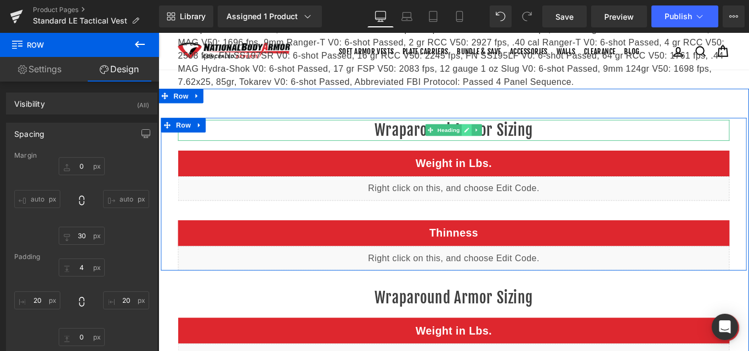
click at [499, 135] on link at bounding box center [505, 141] width 12 height 13
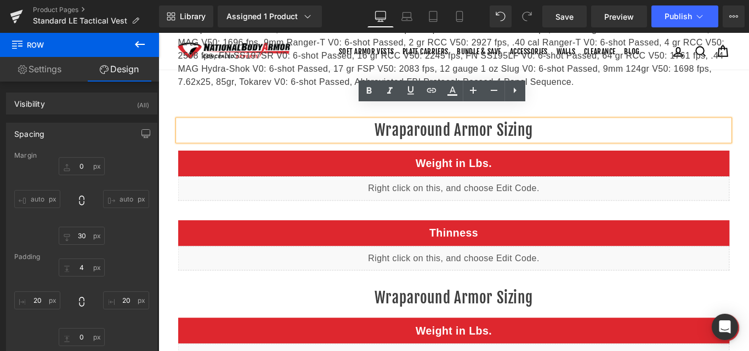
click at [488, 130] on h2 "Wraparound Armor Sizing" at bounding box center [489, 142] width 619 height 24
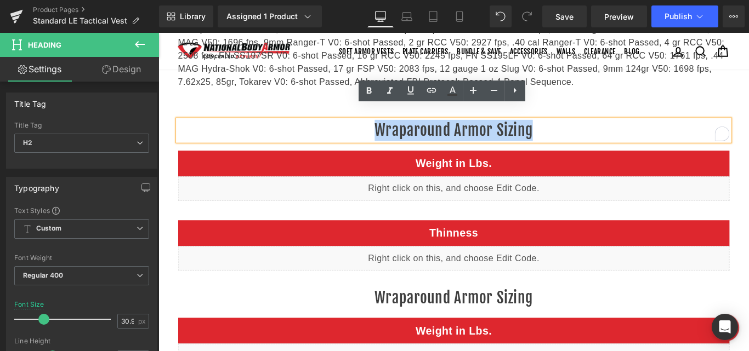
paste div "To enrich screen reader interactions, please activate Accessibility in Grammarl…"
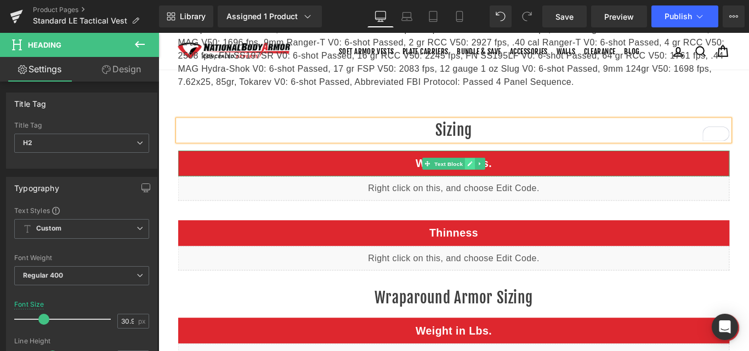
click at [505, 173] on link at bounding box center [509, 179] width 12 height 13
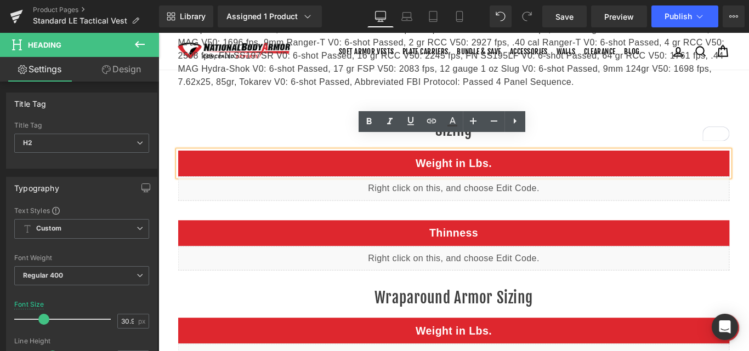
click at [486, 170] on p "Weight in Lbs." at bounding box center [490, 179] width 608 height 18
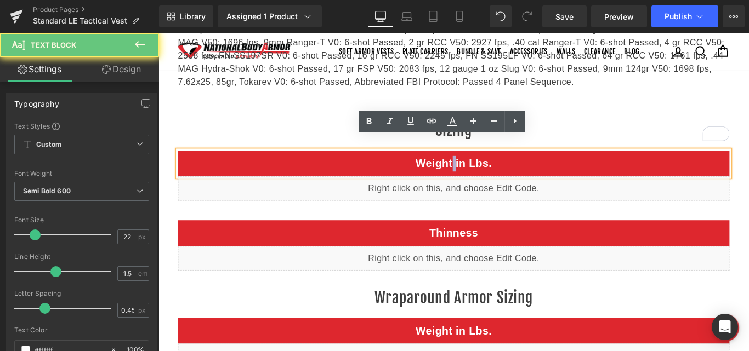
click at [486, 170] on p "Weight in Lbs." at bounding box center [490, 179] width 608 height 18
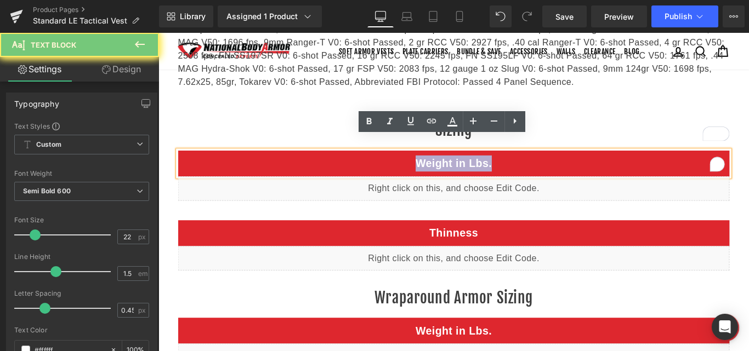
click at [486, 170] on p "Weight in Lbs." at bounding box center [490, 179] width 608 height 18
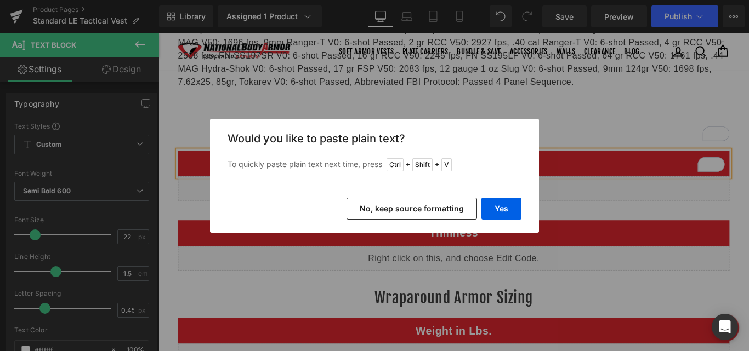
click at [423, 208] on button "No, keep source formatting" at bounding box center [411, 209] width 130 height 22
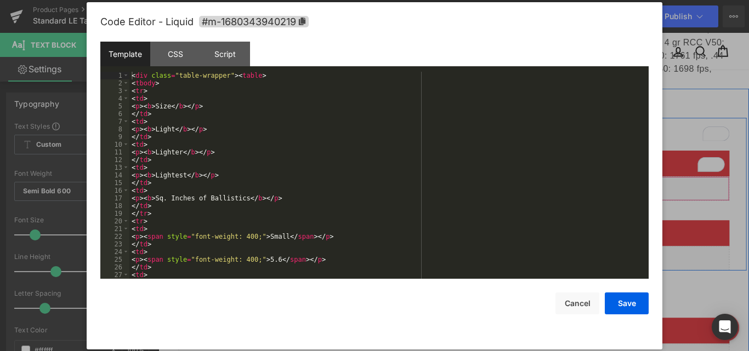
click at [500, 194] on div "Liquid" at bounding box center [489, 207] width 619 height 27
click at [296, 136] on div "< div class = "table-wrapper" > < table > < tbody > < tr > < td > < p > < b > S…" at bounding box center [386, 183] width 515 height 222
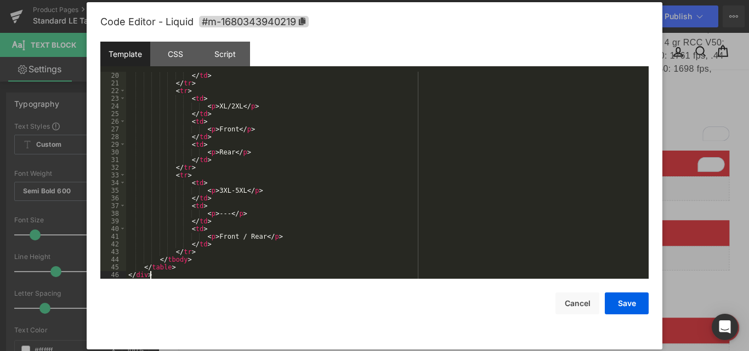
scroll to position [146, 0]
click at [618, 302] on button "Save" at bounding box center [626, 304] width 44 height 22
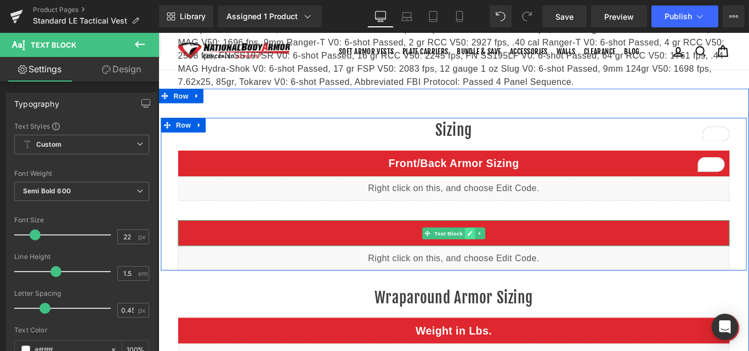
click at [505, 255] on icon at bounding box center [508, 258] width 6 height 7
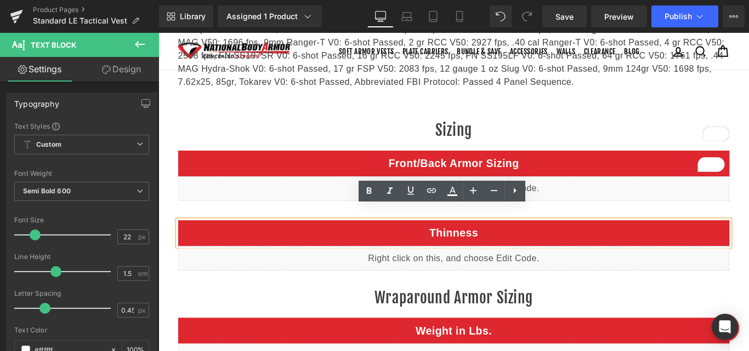
click at [478, 249] on p "Thinness" at bounding box center [490, 258] width 608 height 18
click at [477, 249] on p "Thinness" at bounding box center [490, 258] width 608 height 18
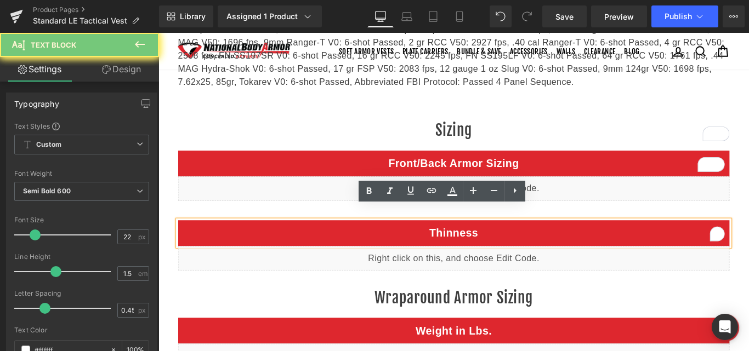
click at [477, 249] on p "Thinness" at bounding box center [490, 258] width 608 height 18
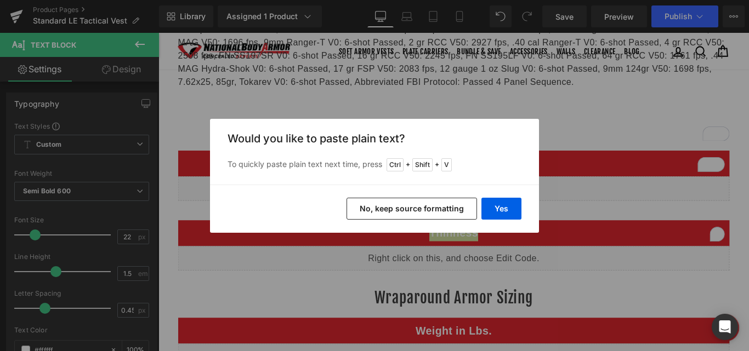
click at [435, 208] on button "No, keep source formatting" at bounding box center [411, 209] width 130 height 22
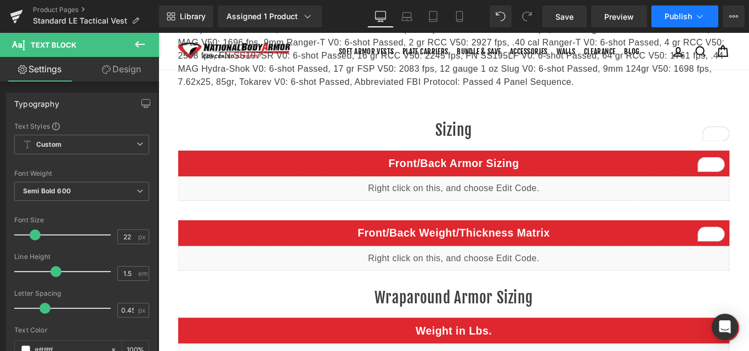
click at [705, 25] on button "Publish" at bounding box center [684, 16] width 67 height 22
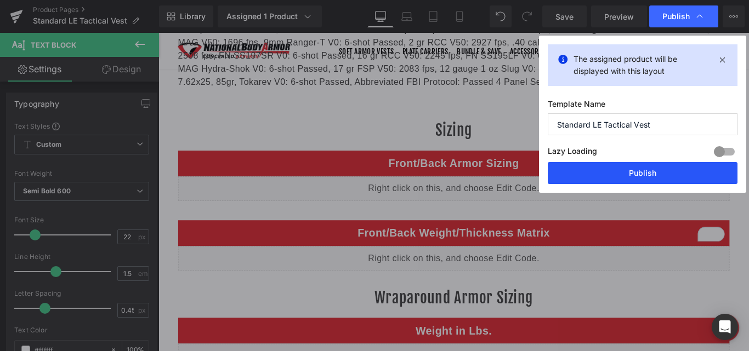
click at [653, 172] on button "Publish" at bounding box center [642, 173] width 190 height 22
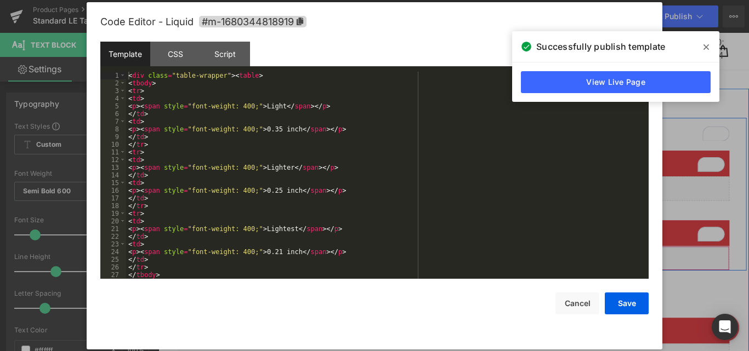
click at [498, 272] on div "Liquid" at bounding box center [489, 285] width 619 height 27
click at [315, 165] on div "< div class = "table-wrapper" > < table > < tbody > < tr > < td > < p > < span …" at bounding box center [385, 183] width 518 height 222
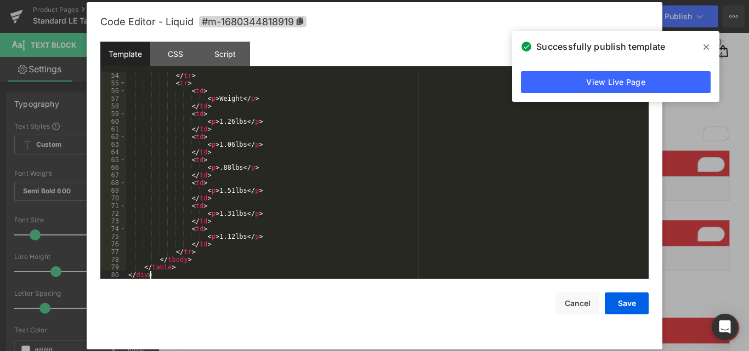
scroll to position [407, 0]
click at [615, 306] on button "Save" at bounding box center [626, 304] width 44 height 22
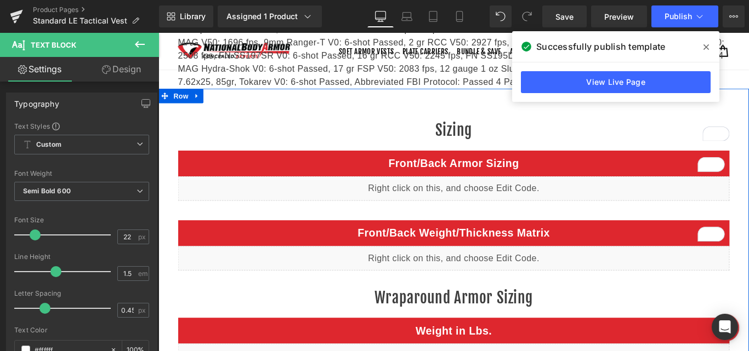
scroll to position [1887, 0]
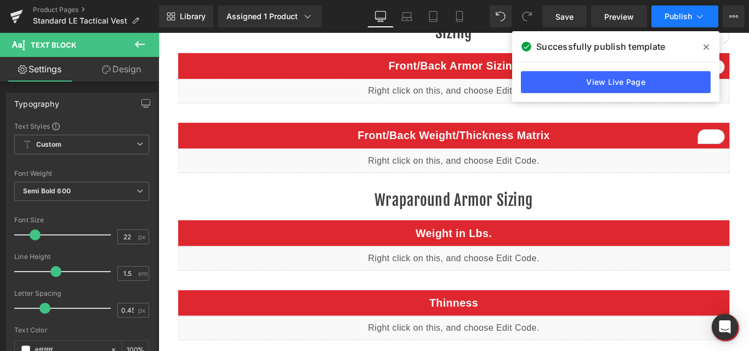
click at [682, 21] on button "Publish" at bounding box center [684, 16] width 67 height 22
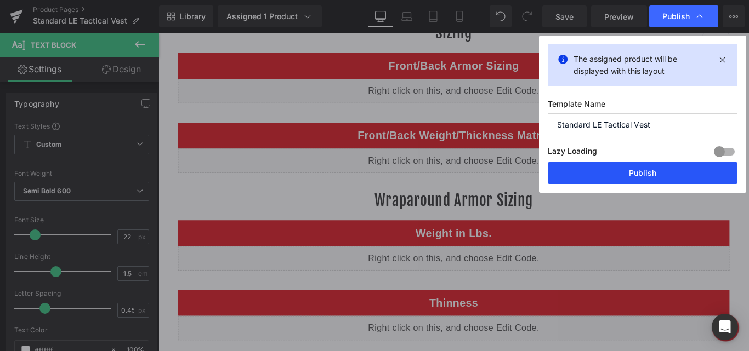
click at [628, 169] on button "Publish" at bounding box center [642, 173] width 190 height 22
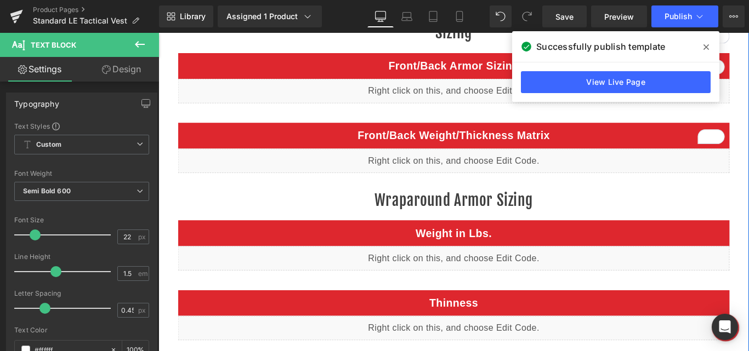
scroll to position [1778, 0]
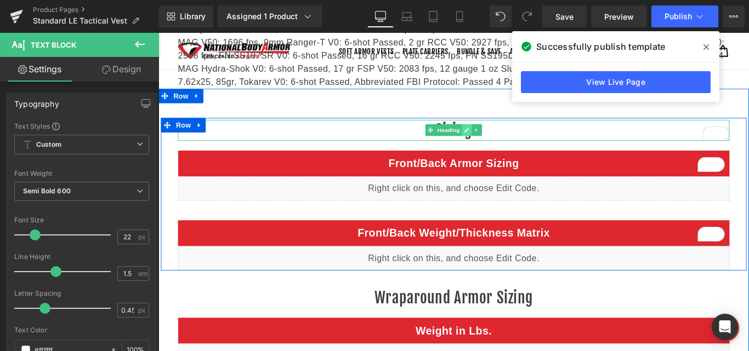
click at [501, 139] on icon at bounding box center [504, 142] width 6 height 7
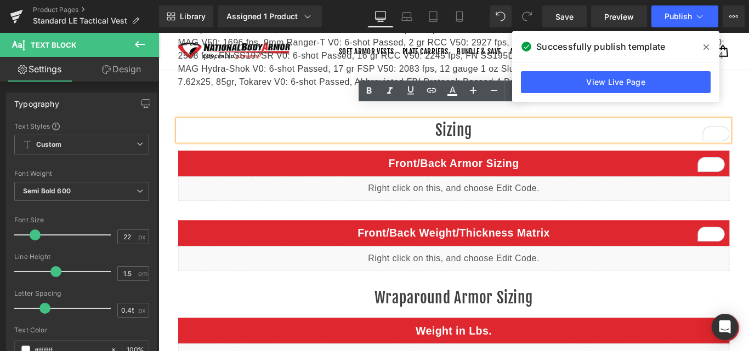
click at [494, 130] on h2 "Sizing" at bounding box center [489, 142] width 619 height 24
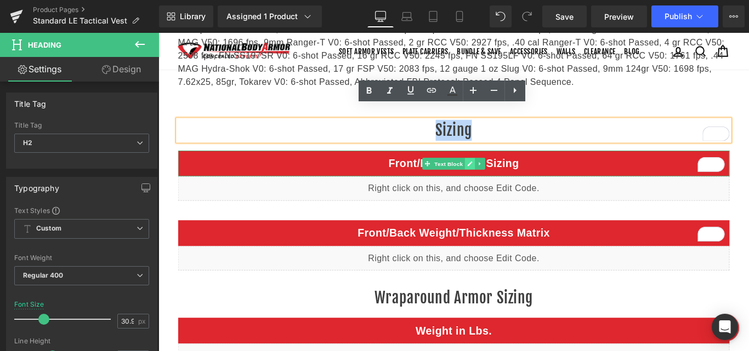
click at [505, 176] on icon at bounding box center [508, 179] width 6 height 7
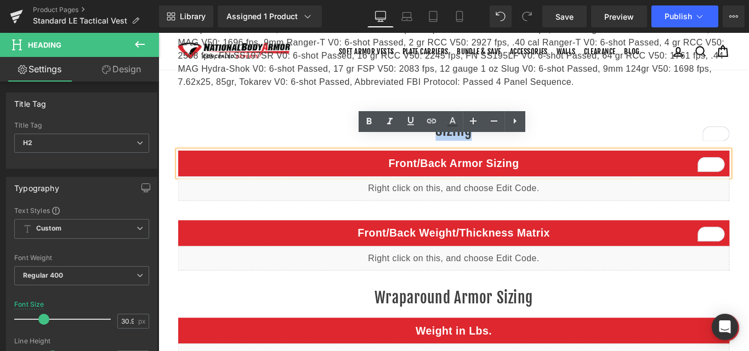
click at [474, 173] on span "Front/Back Armor Sizing" at bounding box center [489, 180] width 146 height 14
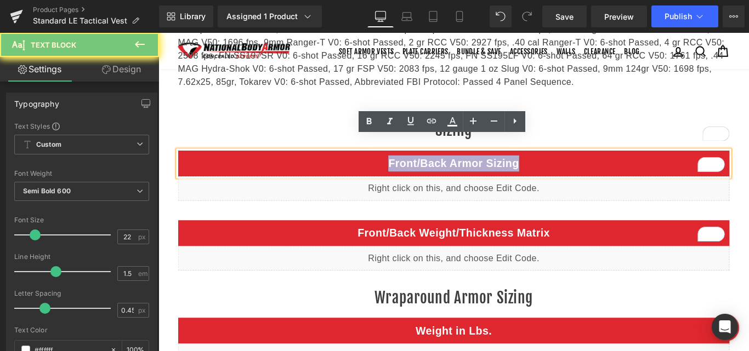
click at [474, 173] on span "Front/Back Armor Sizing" at bounding box center [489, 180] width 146 height 14
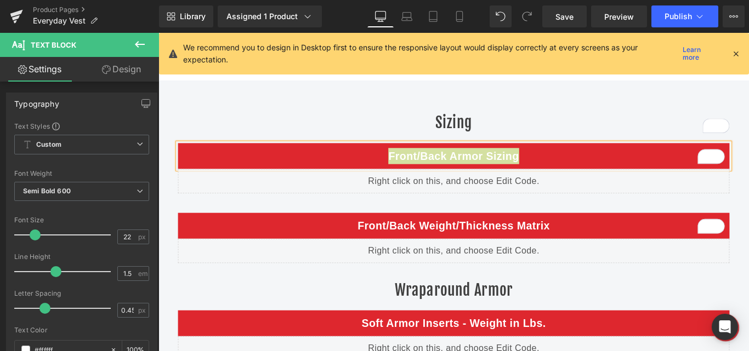
scroll to position [1843, 0]
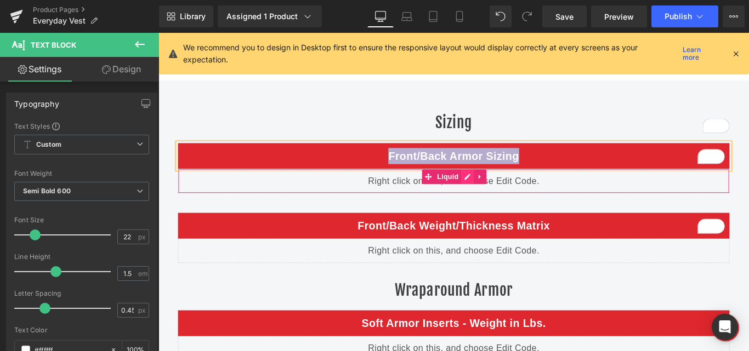
click at [495, 193] on div "Liquid" at bounding box center [489, 199] width 619 height 27
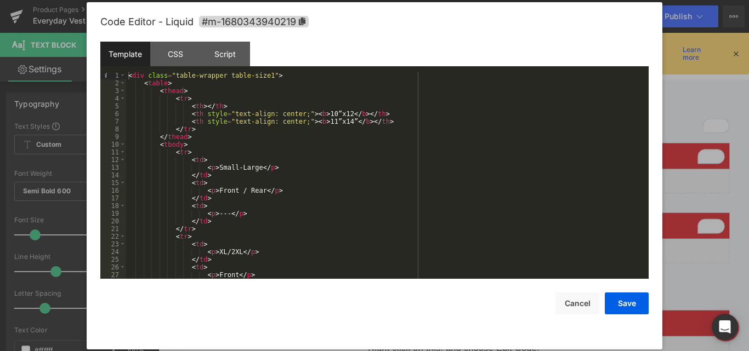
click at [326, 156] on div "< div class = "table-wrapper table-size1" > < table > < thead > < tr > < th > <…" at bounding box center [385, 183] width 518 height 222
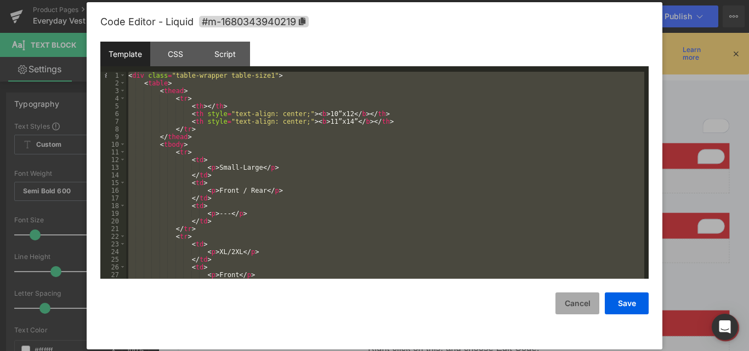
drag, startPoint x: 568, startPoint y: 296, endPoint x: 450, endPoint y: 277, distance: 119.9
click at [568, 296] on button "Cancel" at bounding box center [577, 304] width 44 height 22
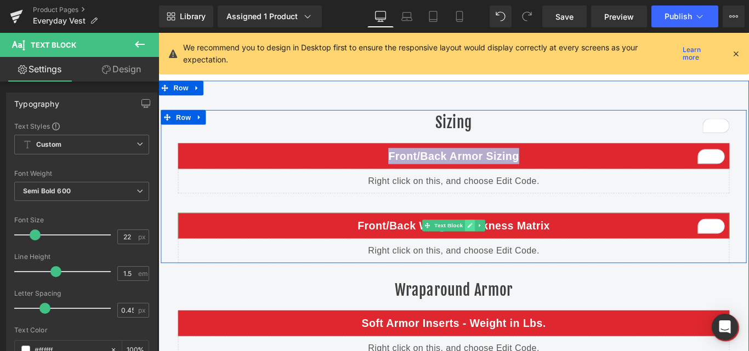
click at [505, 251] on icon at bounding box center [507, 249] width 5 height 5
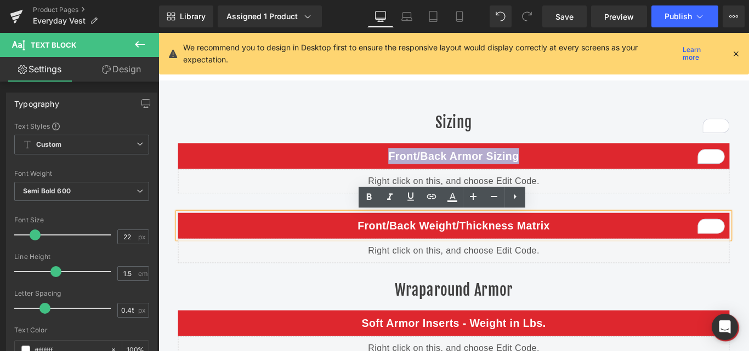
click at [478, 251] on p "Front/Back Weight/Thickness Matrix" at bounding box center [490, 250] width 608 height 18
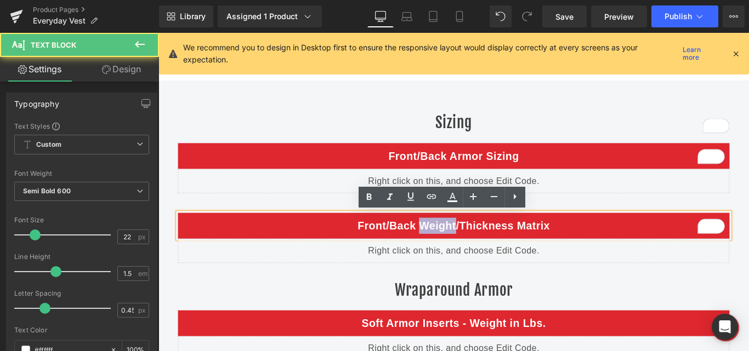
click at [478, 251] on p "Front/Back Weight/Thickness Matrix" at bounding box center [490, 250] width 608 height 18
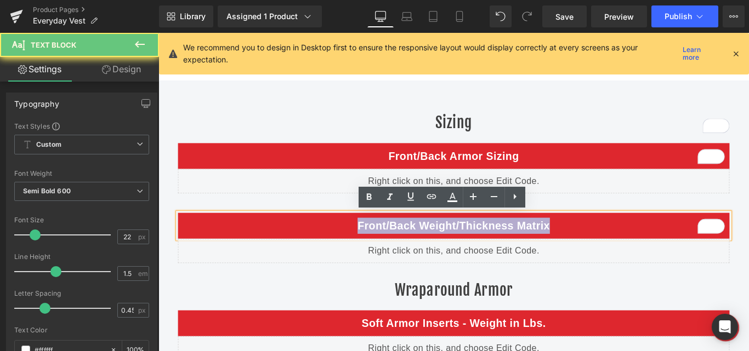
click at [478, 251] on p "Front/Back Weight/Thickness Matrix" at bounding box center [490, 250] width 608 height 18
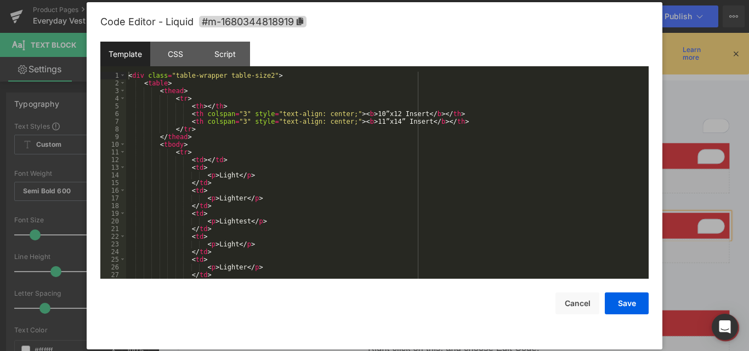
click at [500, 272] on div "Liquid" at bounding box center [489, 277] width 619 height 27
click at [364, 203] on div "< div class = "table-wrapper table-size2" > < table > < thead > < tr > < th > <…" at bounding box center [385, 183] width 518 height 222
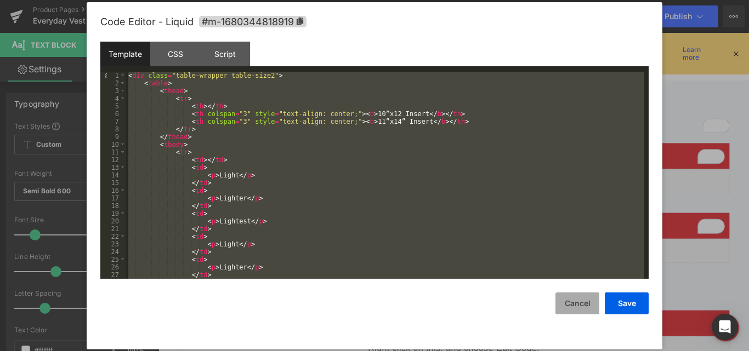
click at [573, 297] on button "Cancel" at bounding box center [577, 304] width 44 height 22
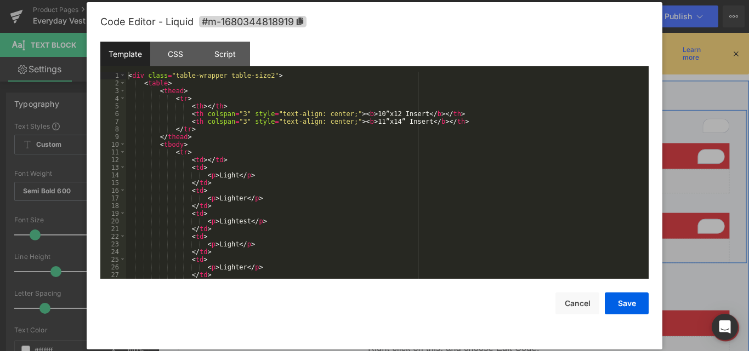
click at [500, 269] on div "Liquid" at bounding box center [489, 277] width 619 height 27
click at [339, 190] on div "< div class = "table-wrapper table-size2" > < table > < thead > < tr > < th > <…" at bounding box center [385, 183] width 518 height 222
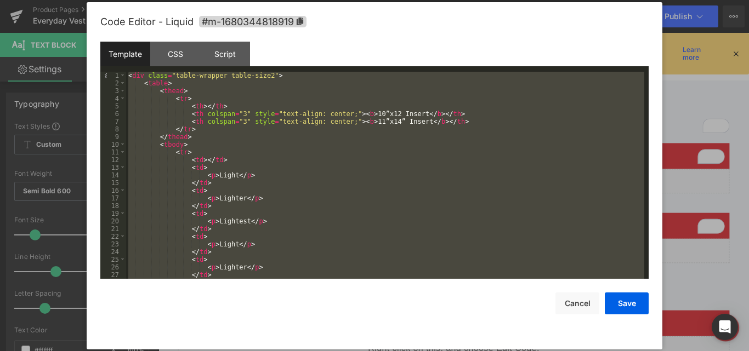
scroll to position [407, 0]
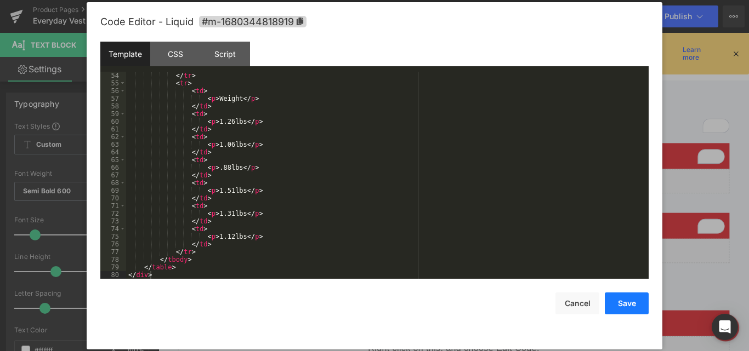
click at [617, 302] on button "Save" at bounding box center [626, 304] width 44 height 22
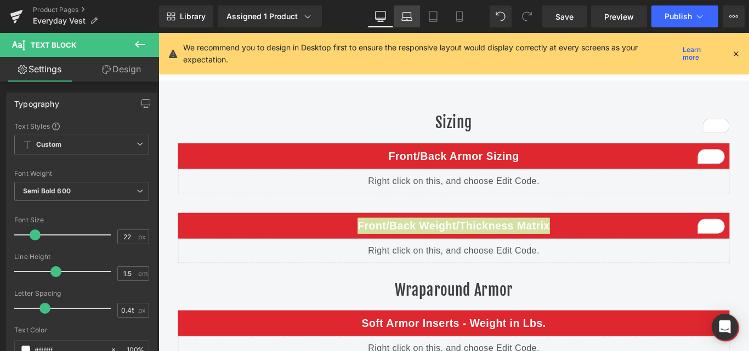
click at [408, 18] on icon at bounding box center [407, 19] width 10 height 3
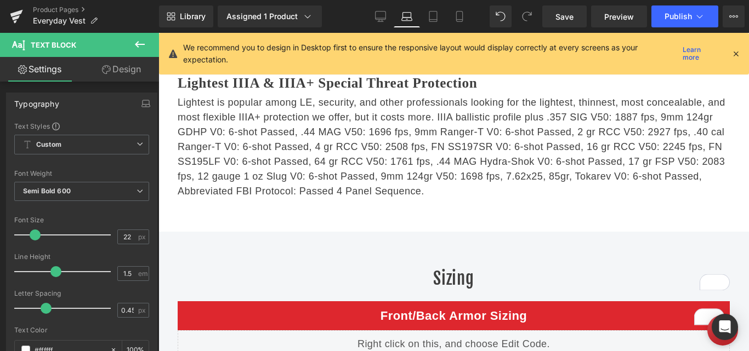
scroll to position [1989, 0]
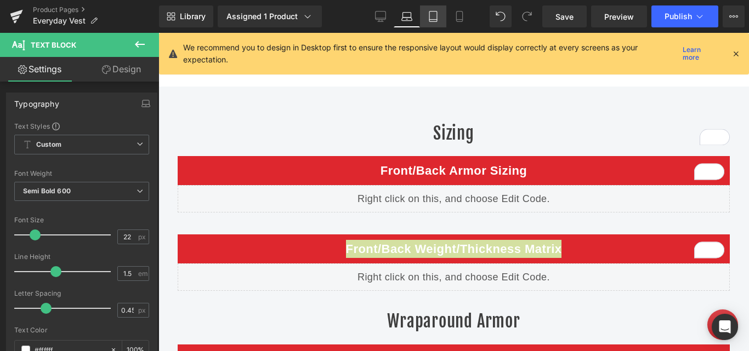
click at [432, 16] on icon at bounding box center [432, 16] width 11 height 11
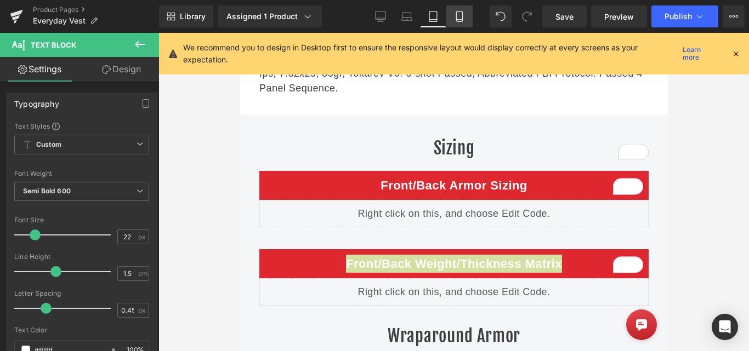
click at [457, 16] on icon at bounding box center [459, 16] width 11 height 11
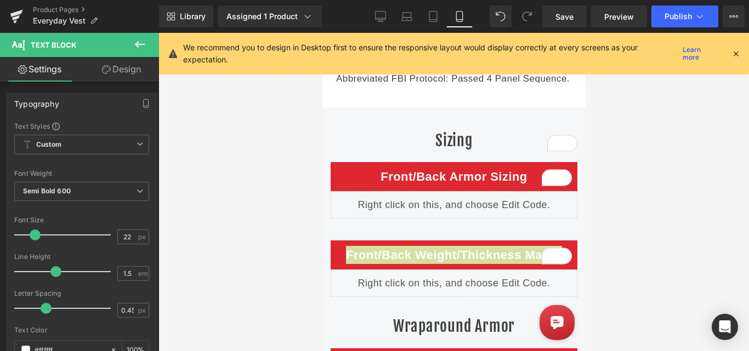
scroll to position [2598, 0]
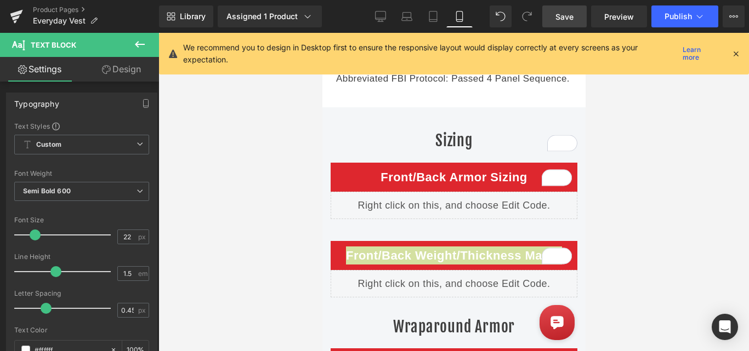
click at [561, 15] on span "Save" at bounding box center [564, 17] width 18 height 12
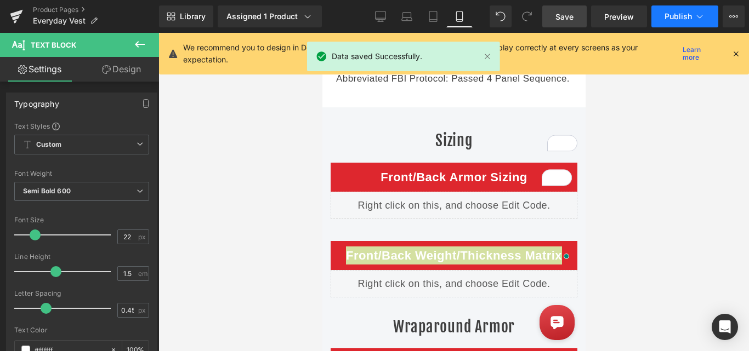
click at [680, 14] on span "Publish" at bounding box center [677, 16] width 27 height 9
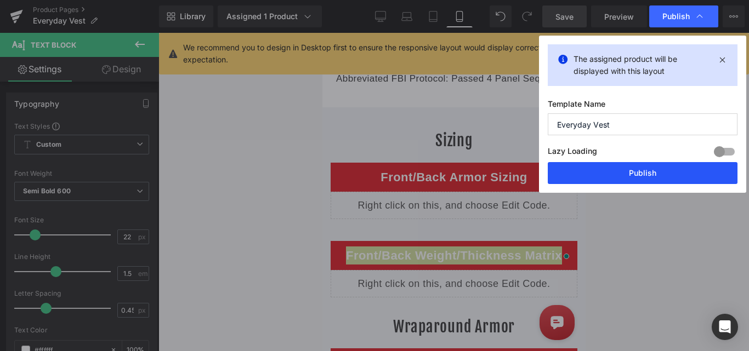
click at [641, 168] on button "Publish" at bounding box center [642, 173] width 190 height 22
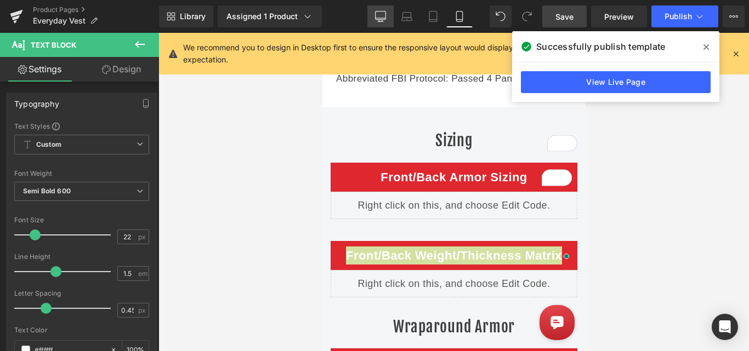
click at [381, 16] on icon at bounding box center [380, 16] width 11 height 11
type input "100"
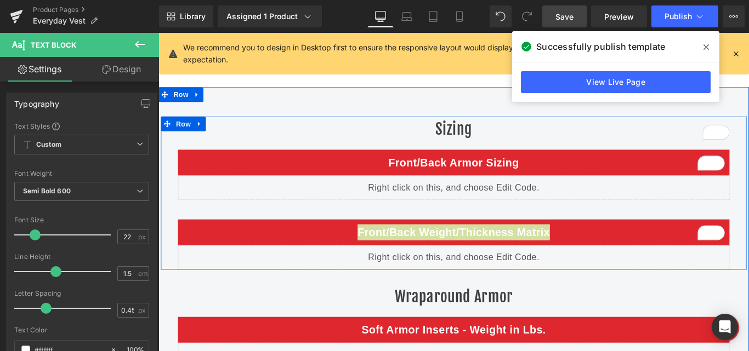
click at [503, 279] on div "Liquid" at bounding box center [489, 285] width 619 height 27
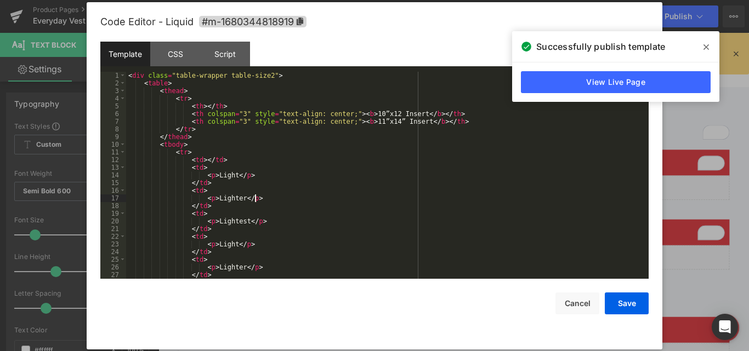
click at [355, 196] on div "< div class = "table-wrapper table-size2" > < table > < thead > < tr > < th > <…" at bounding box center [385, 183] width 518 height 222
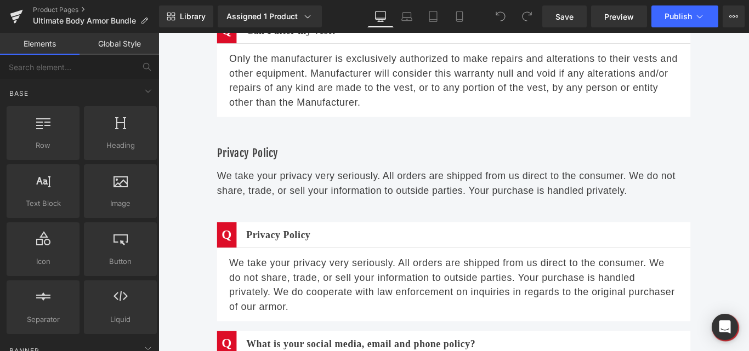
scroll to position [10193, 0]
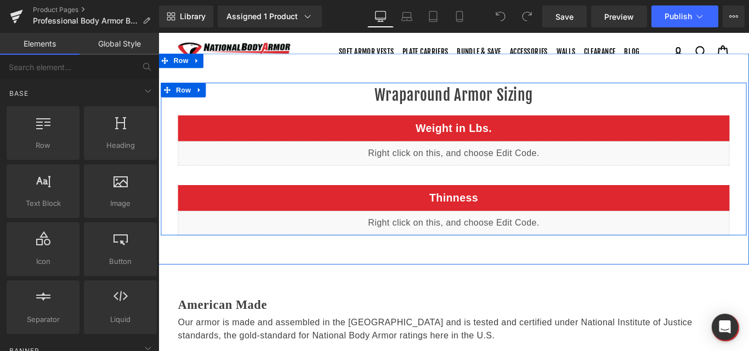
scroll to position [1350, 0]
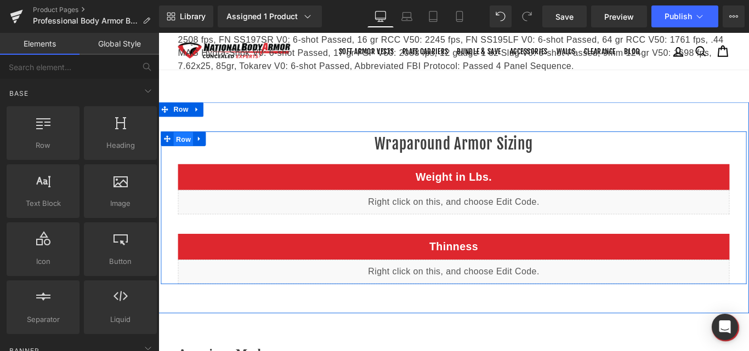
click at [182, 150] on span "Row" at bounding box center [186, 152] width 22 height 16
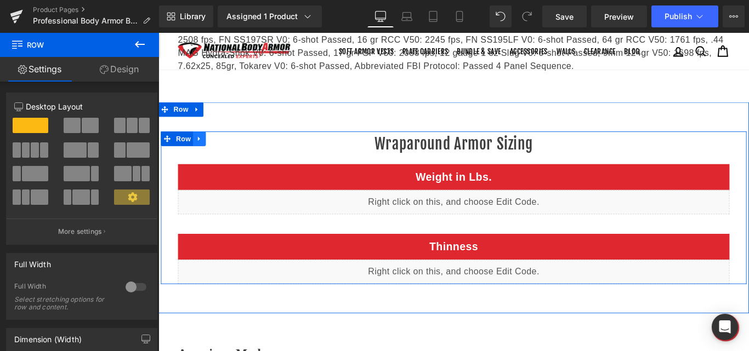
click at [204, 152] on link at bounding box center [204, 152] width 14 height 16
click at [215, 154] on icon at bounding box center [219, 152] width 8 height 8
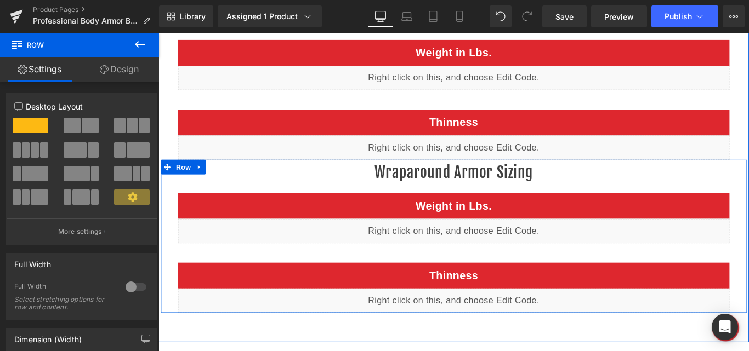
scroll to position [1424, 0]
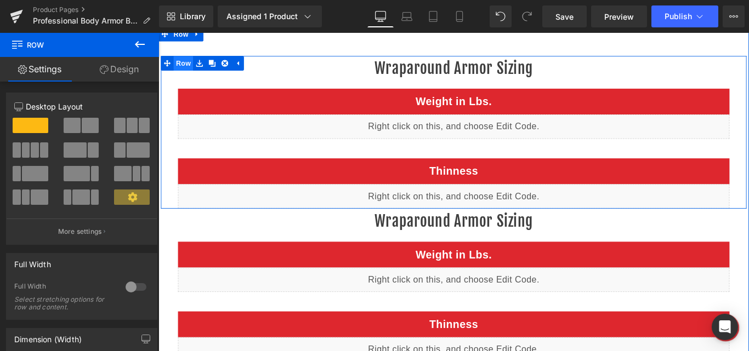
click at [181, 69] on span "Row" at bounding box center [186, 67] width 22 height 16
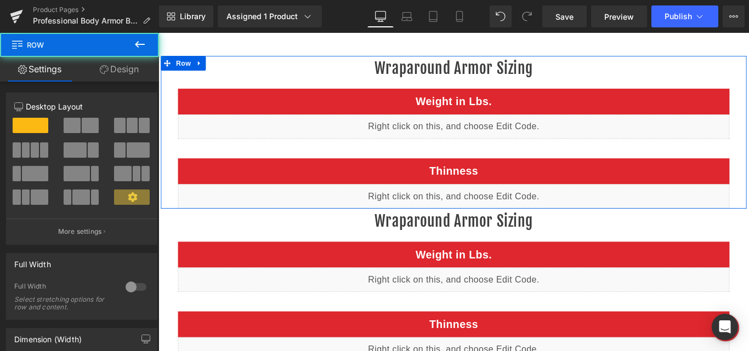
click at [124, 72] on link "Design" at bounding box center [118, 69] width 79 height 25
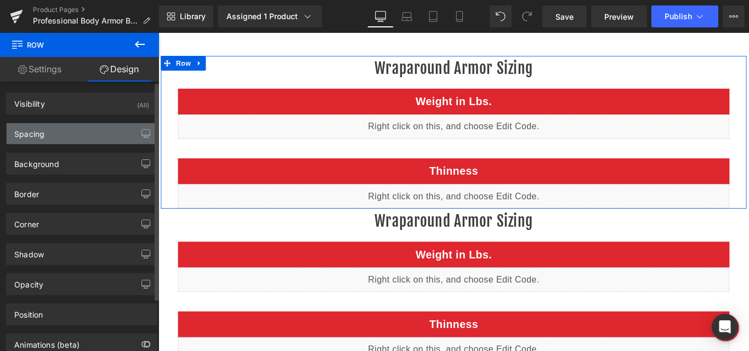
click at [55, 138] on div "Spacing" at bounding box center [82, 133] width 150 height 21
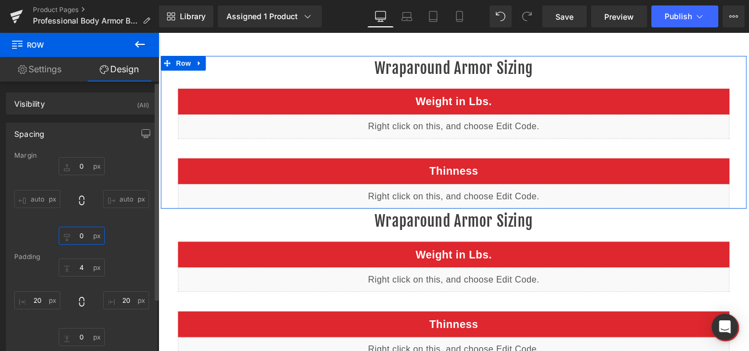
click at [78, 234] on input "0" at bounding box center [82, 236] width 46 height 18
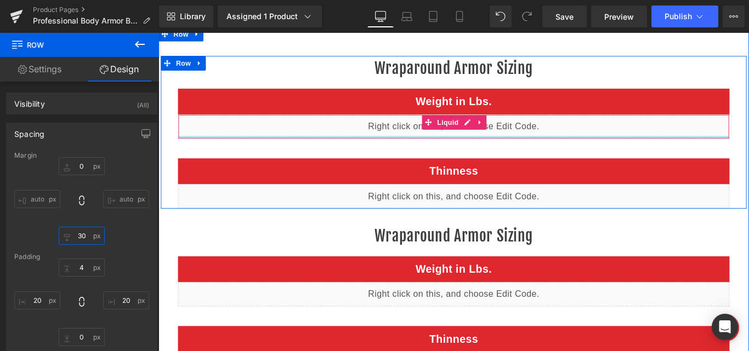
scroll to position [1369, 0]
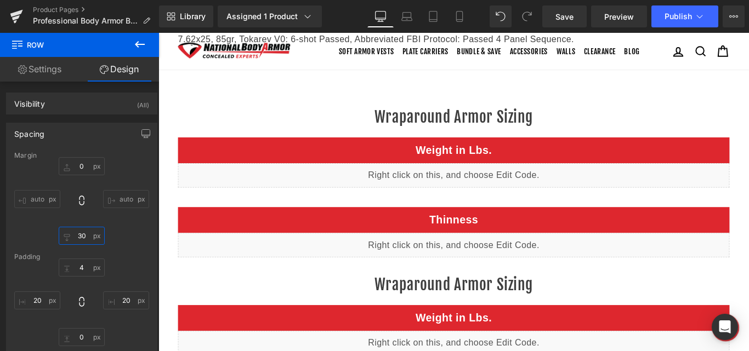
type input "30"
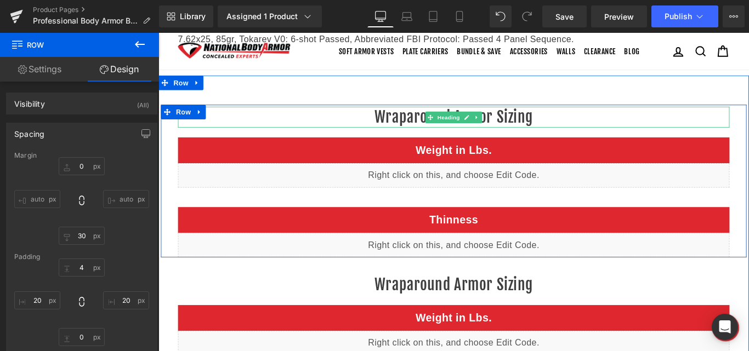
click at [501, 128] on icon at bounding box center [504, 127] width 6 height 7
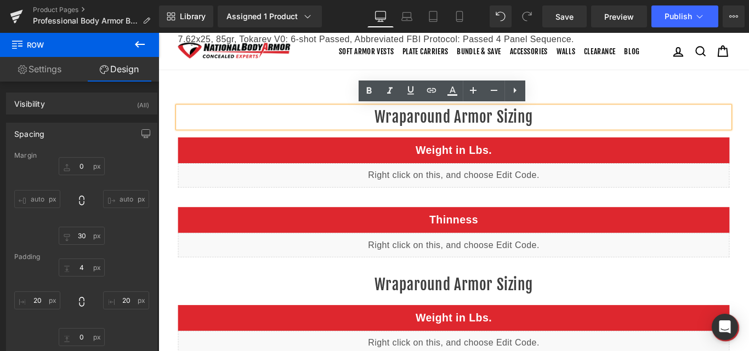
click at [488, 128] on h2 "Wraparound Armor Sizing" at bounding box center [489, 128] width 619 height 24
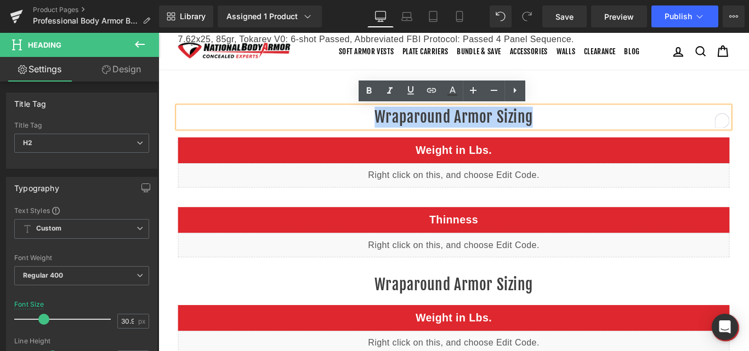
paste div "To enrich screen reader interactions, please activate Accessibility in Grammarl…"
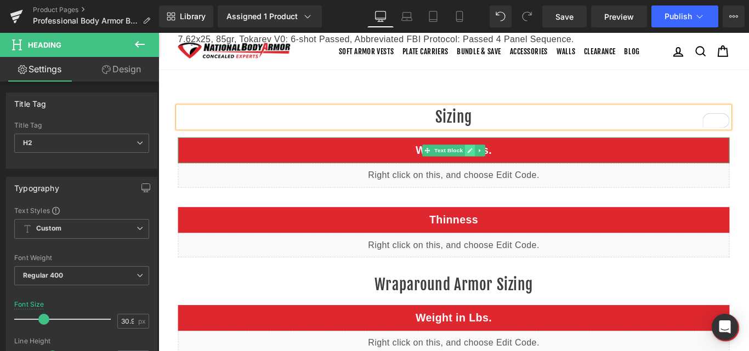
click at [505, 165] on icon at bounding box center [508, 165] width 6 height 7
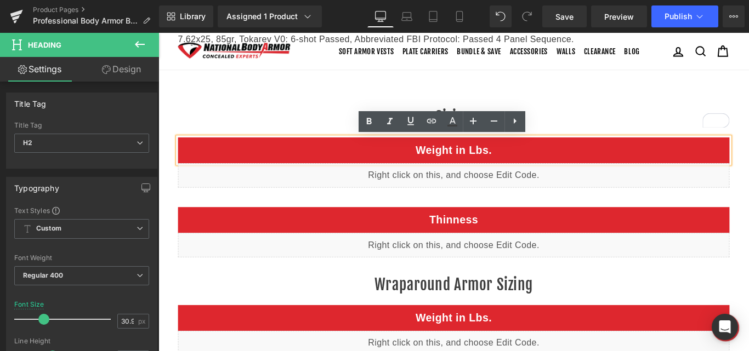
click at [474, 162] on p "Weight in Lbs." at bounding box center [490, 165] width 608 height 18
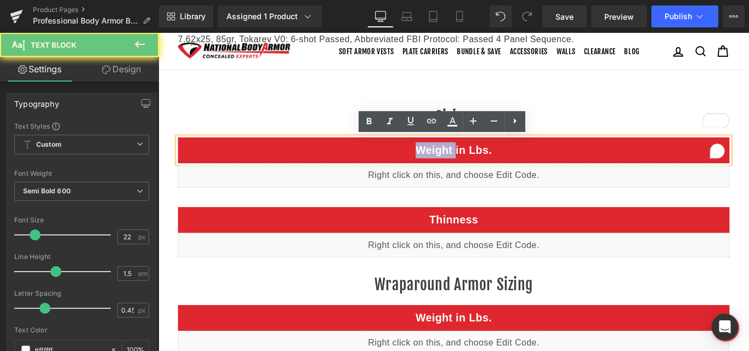
click at [473, 161] on p "Weight in Lbs." at bounding box center [490, 165] width 608 height 18
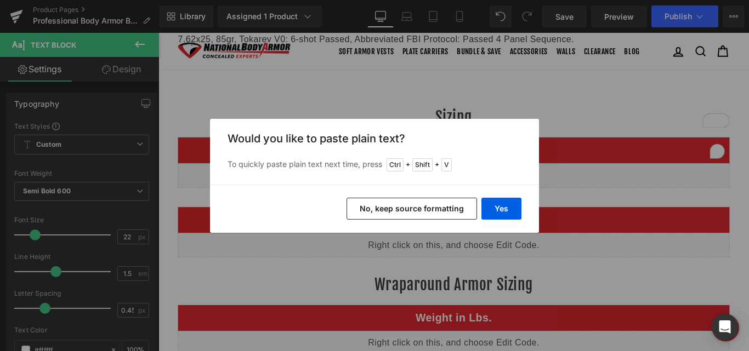
click at [426, 203] on button "No, keep source formatting" at bounding box center [411, 209] width 130 height 22
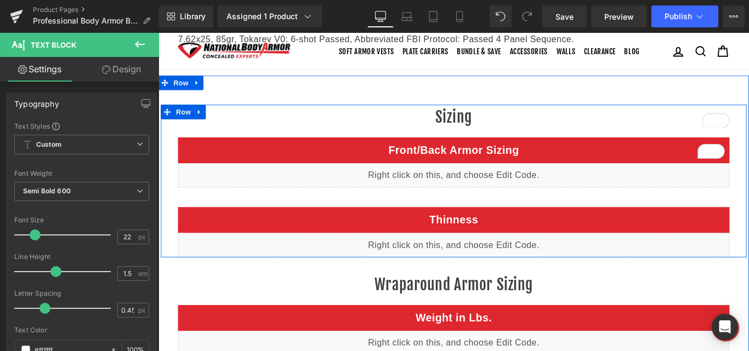
click at [498, 191] on div "Liquid" at bounding box center [489, 192] width 619 height 27
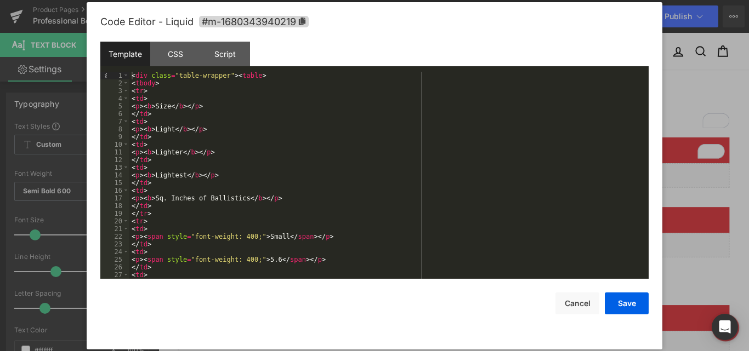
click at [243, 144] on div "< div class = "table-wrapper" > < table > < tbody > < tr > < td > < p > < b > S…" at bounding box center [386, 183] width 515 height 222
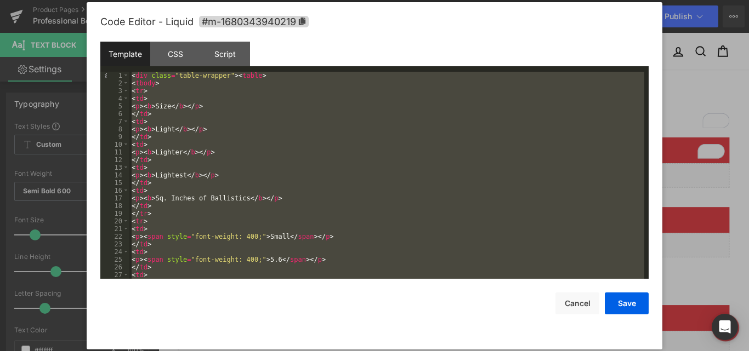
scroll to position [146, 0]
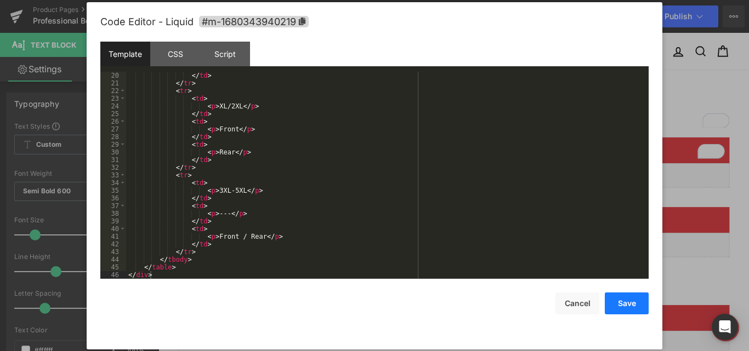
click at [621, 302] on button "Save" at bounding box center [626, 304] width 44 height 22
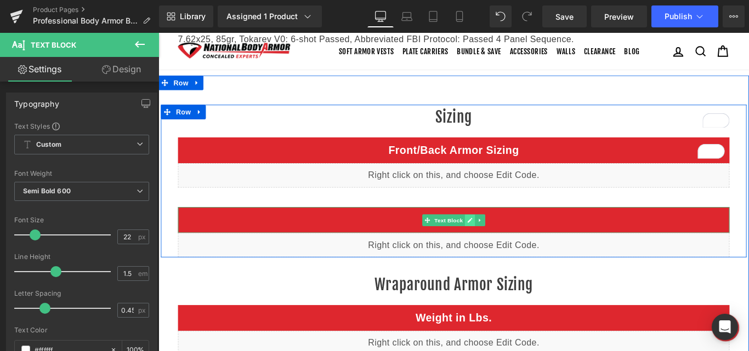
click at [505, 243] on icon at bounding box center [507, 243] width 5 height 5
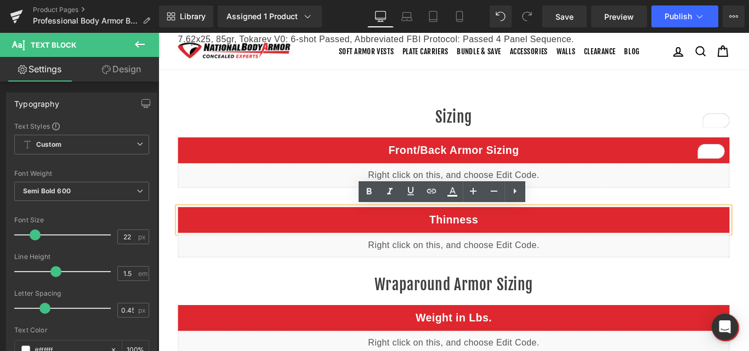
click at [483, 243] on p "Thinness" at bounding box center [490, 243] width 608 height 18
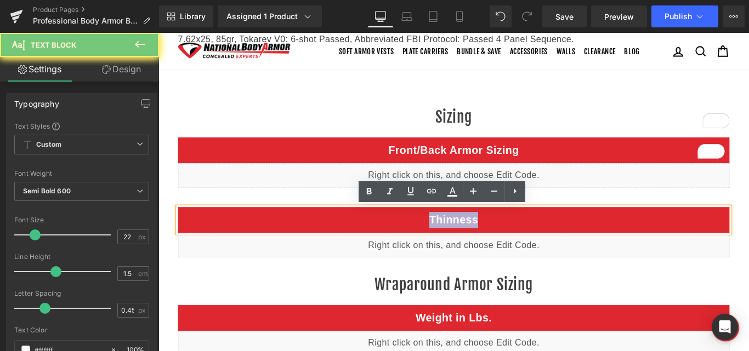
click at [483, 243] on p "Thinness" at bounding box center [490, 243] width 608 height 18
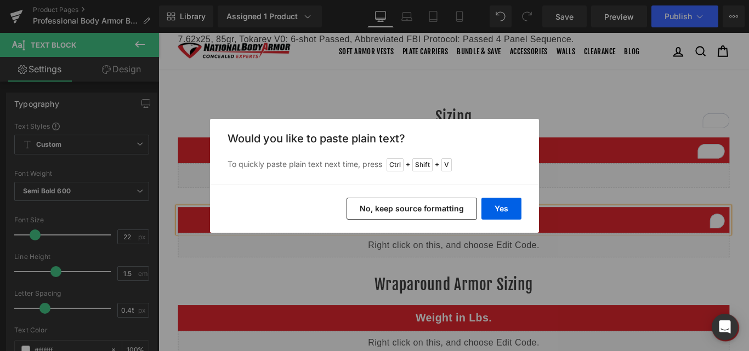
click at [447, 218] on button "No, keep source formatting" at bounding box center [411, 209] width 130 height 22
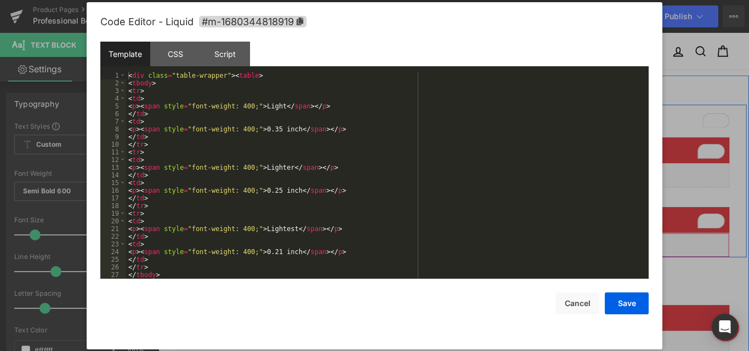
click at [500, 266] on div "Liquid" at bounding box center [489, 271] width 619 height 27
click at [365, 214] on div "< div class = "table-wrapper" > < table > < tbody > < tr > < td > < p > < span …" at bounding box center [385, 183] width 518 height 222
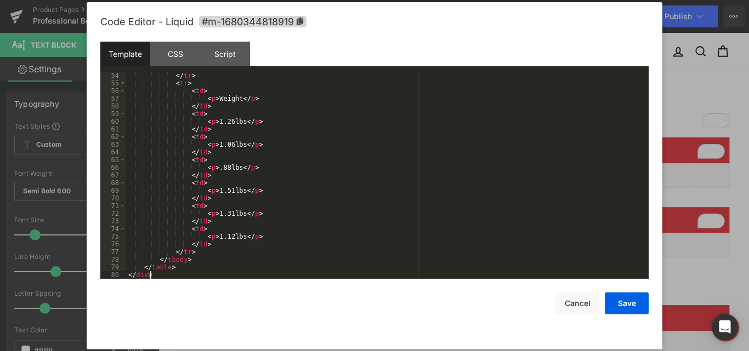
scroll to position [407, 0]
click at [622, 305] on button "Save" at bounding box center [626, 304] width 44 height 22
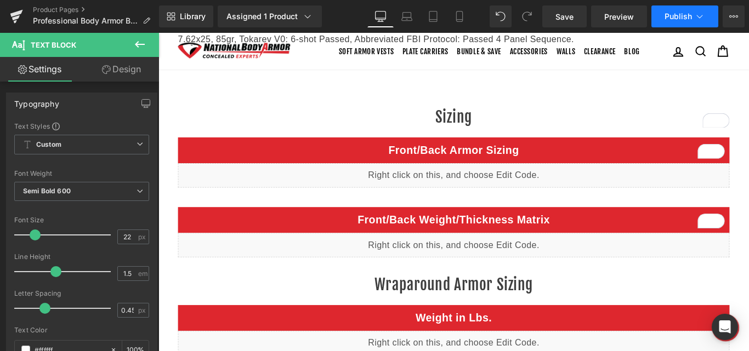
click at [702, 20] on icon at bounding box center [699, 16] width 11 height 11
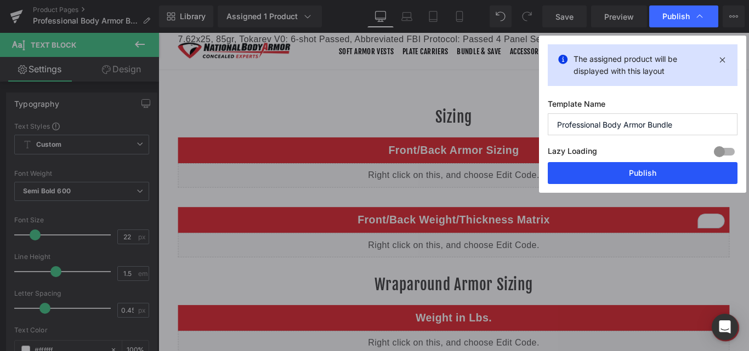
click at [647, 172] on button "Publish" at bounding box center [642, 173] width 190 height 22
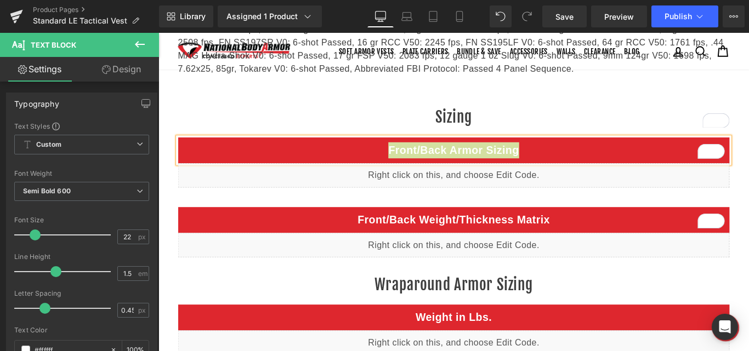
scroll to position [407, 0]
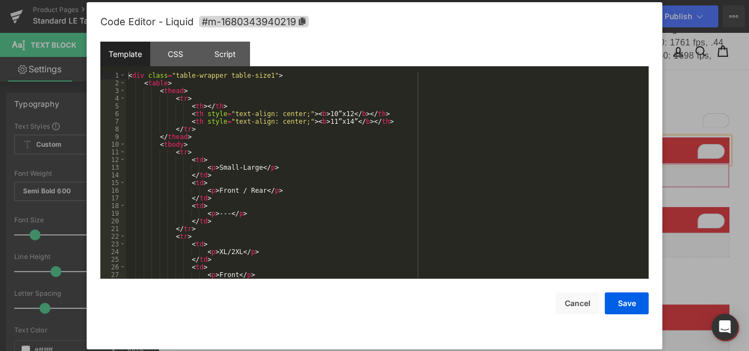
click at [499, 185] on div "Liquid" at bounding box center [489, 192] width 619 height 27
click at [330, 178] on div "< div class = "table-wrapper table-size1" > < table > < thead > < tr > < th > <…" at bounding box center [385, 183] width 518 height 222
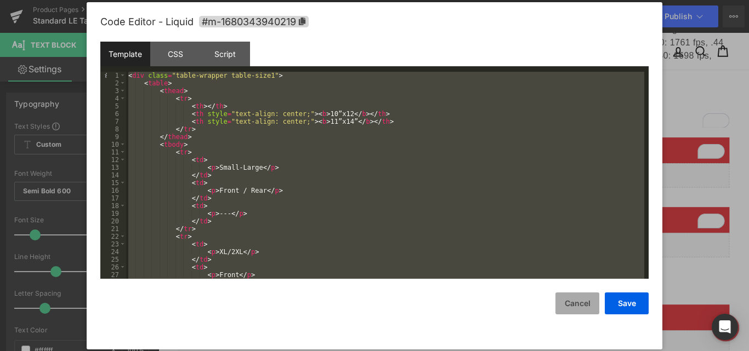
click at [575, 305] on button "Cancel" at bounding box center [577, 304] width 44 height 22
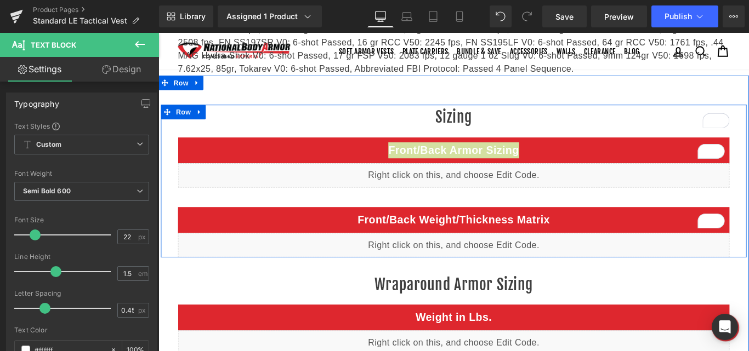
scroll to position [1833, 0]
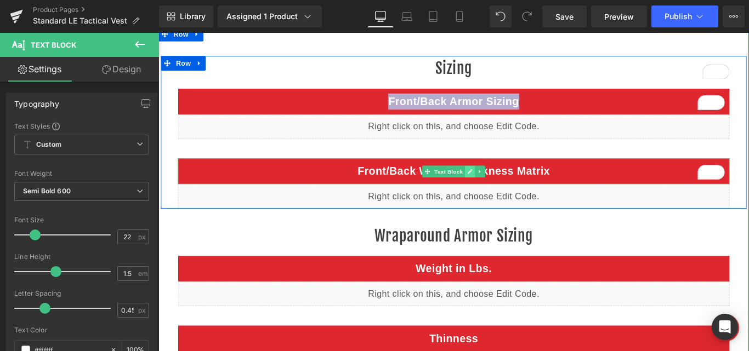
click at [505, 185] on icon at bounding box center [508, 188] width 6 height 7
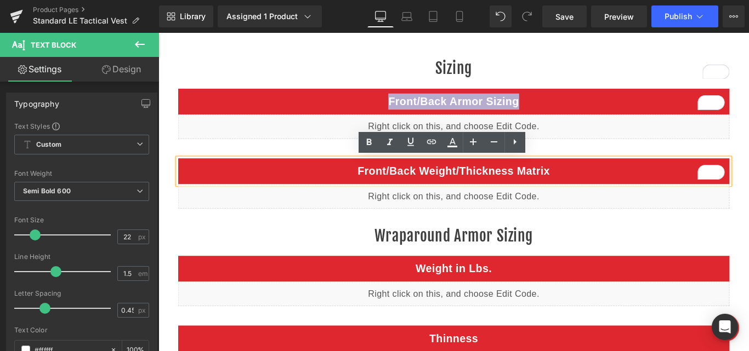
click at [501, 188] on span "Front/Back Weight/Thickness Matrix" at bounding box center [490, 188] width 216 height 14
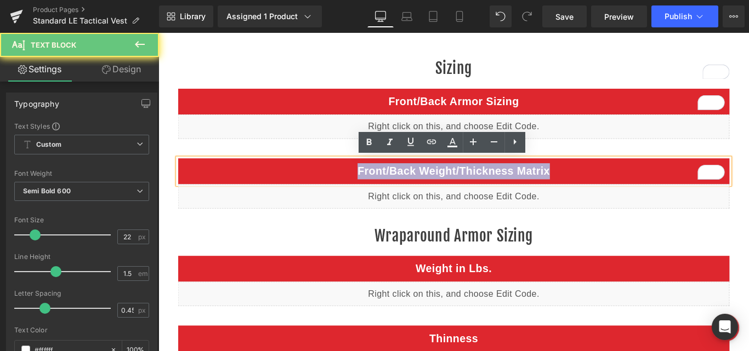
click at [501, 188] on span "Front/Back Weight/Thickness Matrix" at bounding box center [490, 188] width 216 height 14
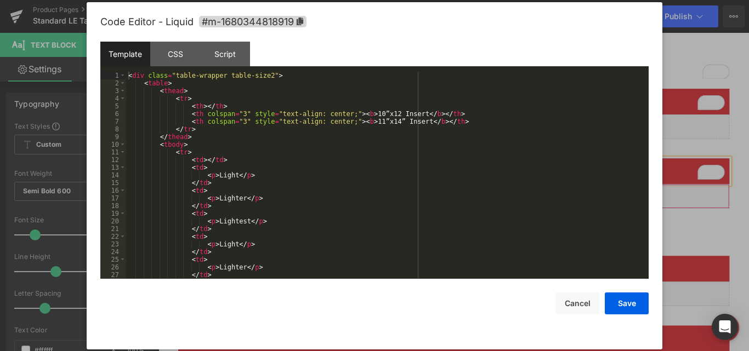
click at [499, 211] on div "Liquid" at bounding box center [489, 216] width 619 height 27
click at [319, 176] on div "< div class = "table-wrapper table-size2" > < table > < thead > < tr > < th > <…" at bounding box center [385, 183] width 518 height 222
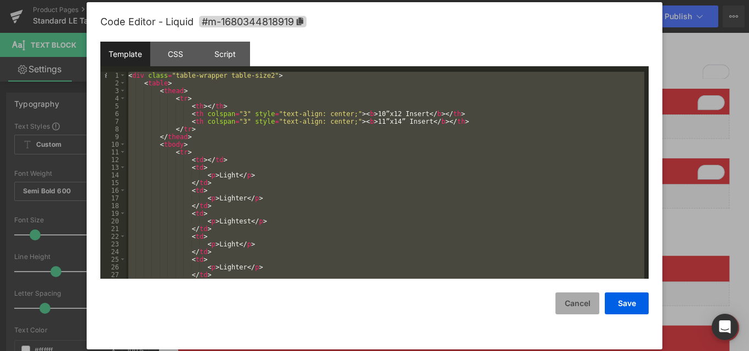
drag, startPoint x: 575, startPoint y: 299, endPoint x: 309, endPoint y: 2, distance: 399.3
click at [575, 299] on button "Cancel" at bounding box center [577, 304] width 44 height 22
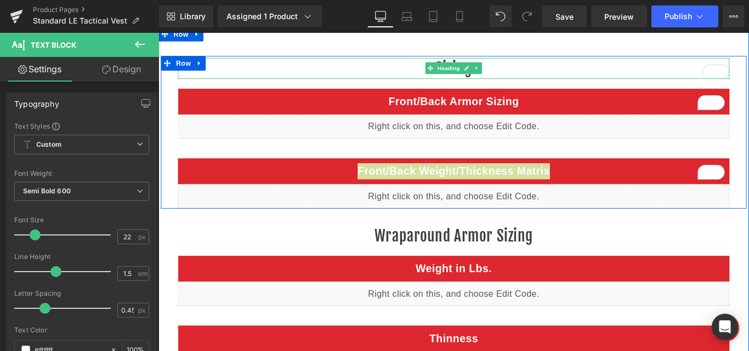
scroll to position [1833, 0]
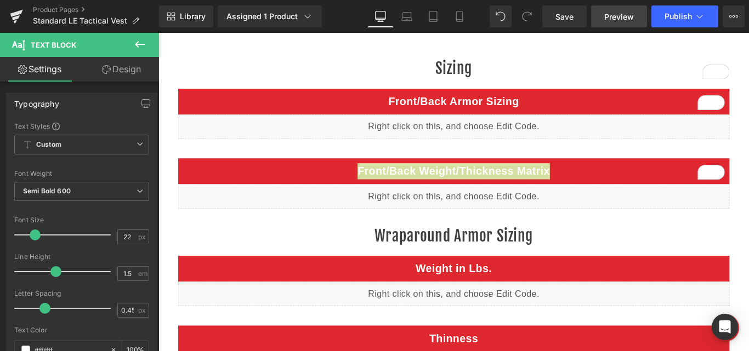
click at [623, 18] on span "Preview" at bounding box center [619, 17] width 30 height 12
click at [742, 17] on button "View Live Page View with current Template Save Template to Library Schedule Pub…" at bounding box center [733, 16] width 22 height 22
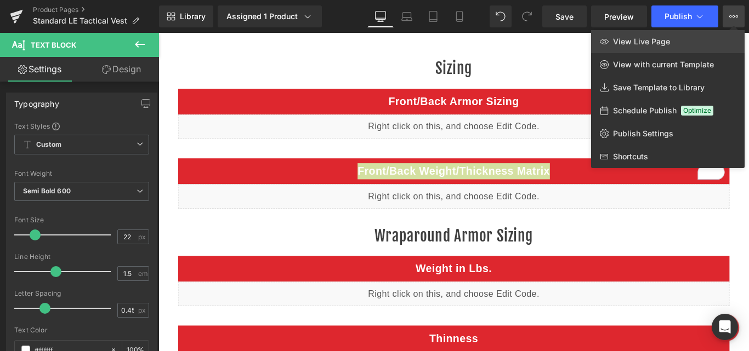
click at [666, 38] on span "View Live Page" at bounding box center [641, 42] width 57 height 10
